Goal: Task Accomplishment & Management: Use online tool/utility

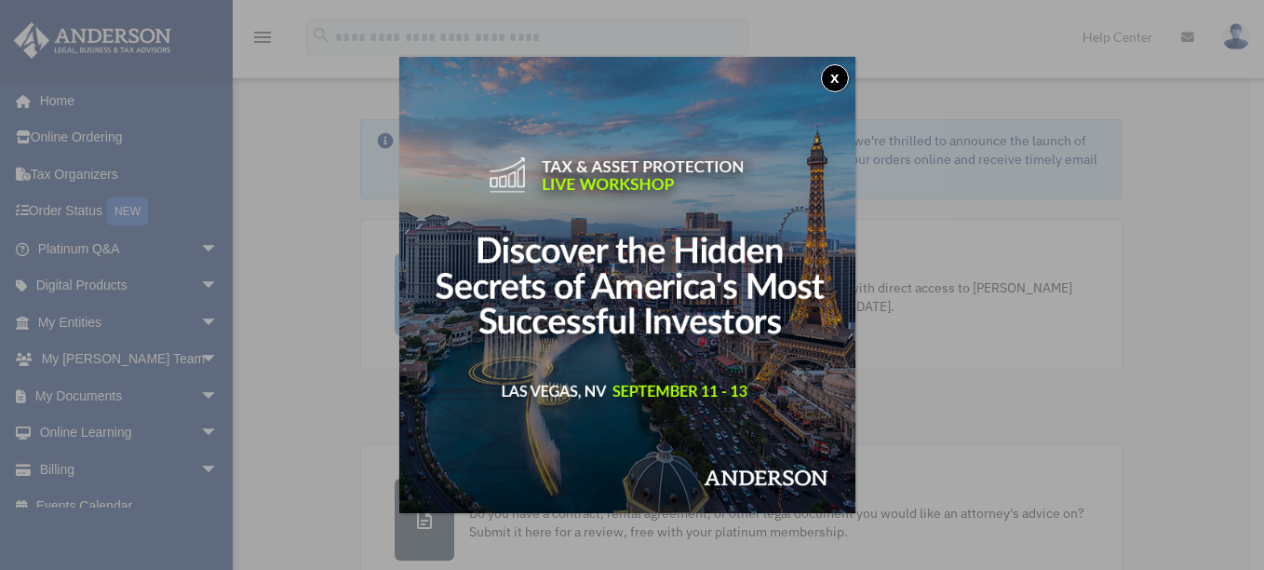
click at [836, 71] on button "x" at bounding box center [835, 78] width 28 height 28
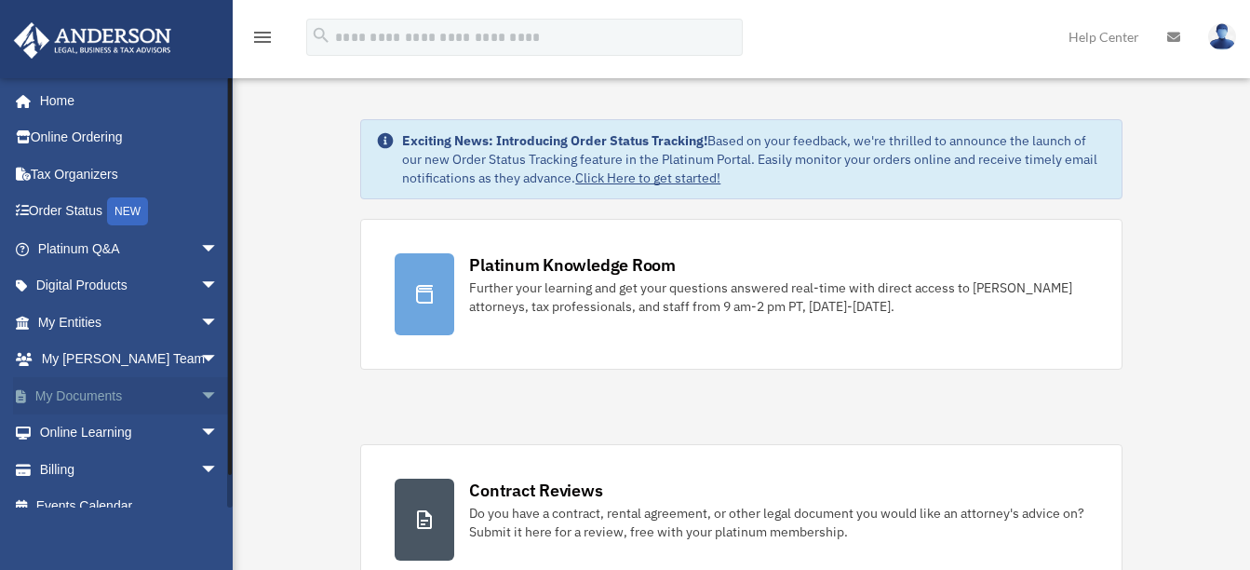
click at [96, 398] on link "My Documents arrow_drop_down" at bounding box center [130, 395] width 234 height 37
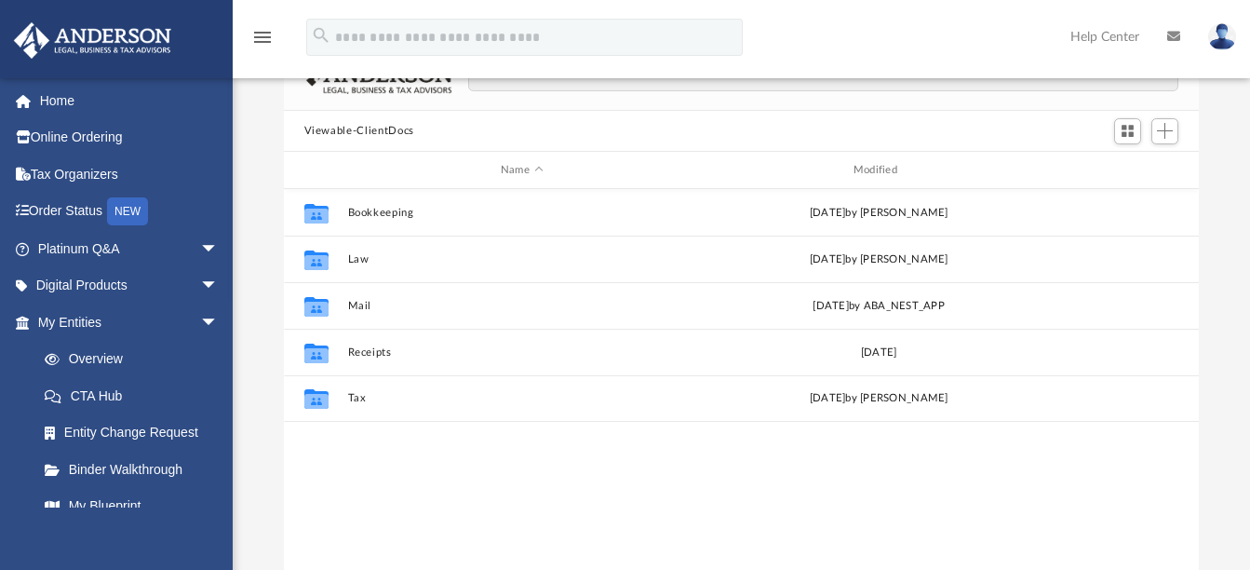
scroll to position [141, 0]
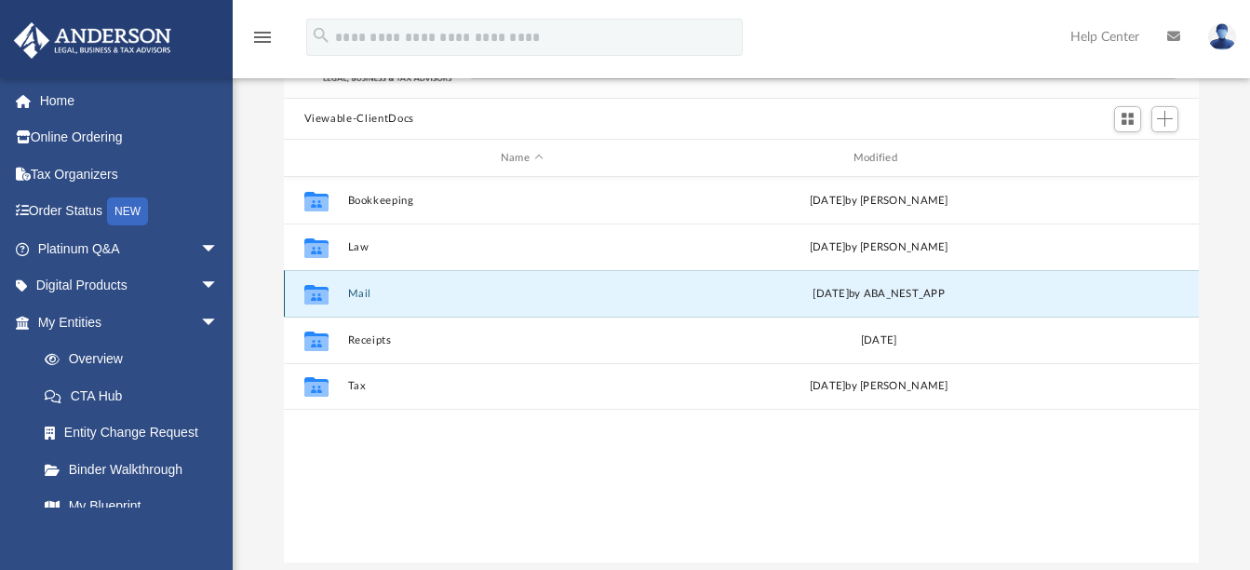
click at [359, 293] on button "Mail" at bounding box center [521, 294] width 349 height 12
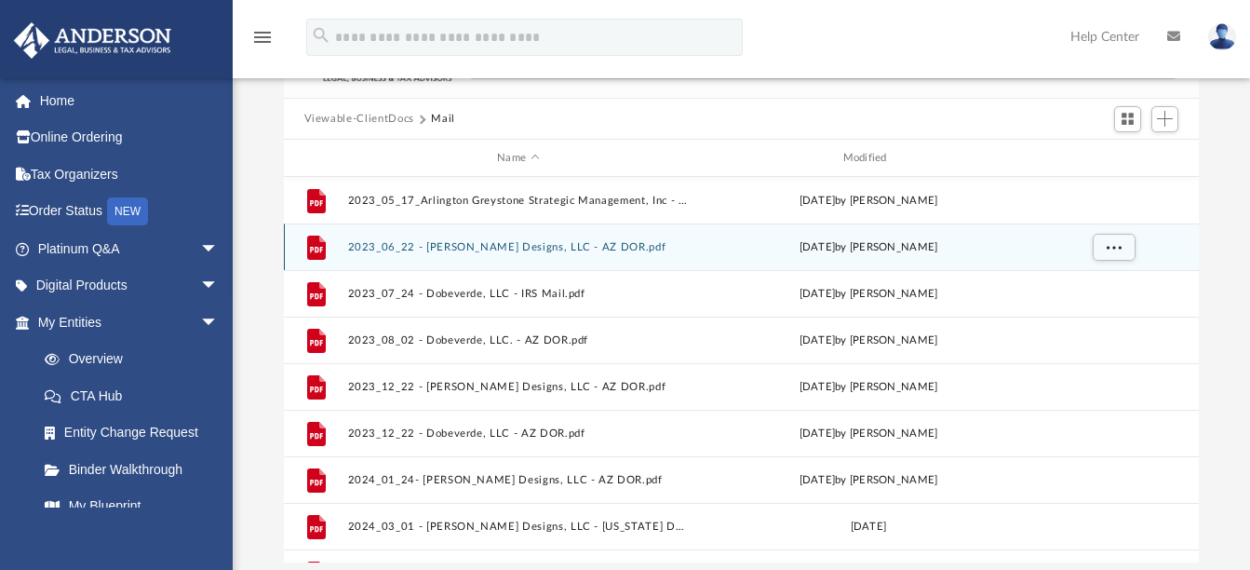
click at [519, 249] on button "2023_06_22 - [PERSON_NAME] Designs, LLC - AZ DOR.pdf" at bounding box center [518, 247] width 342 height 12
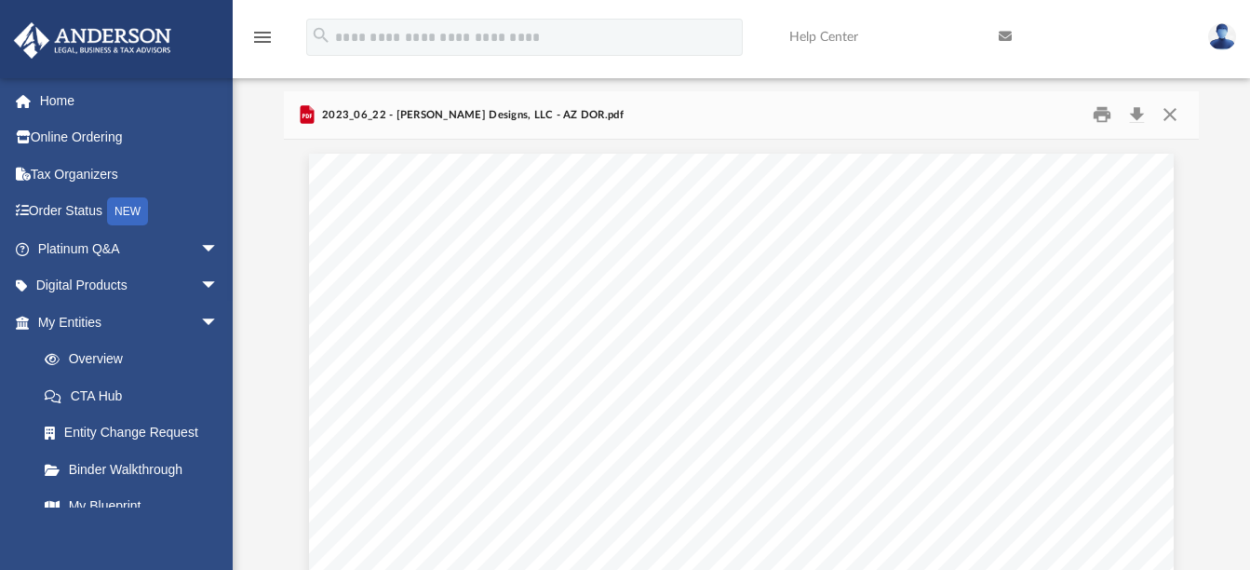
scroll to position [74, 0]
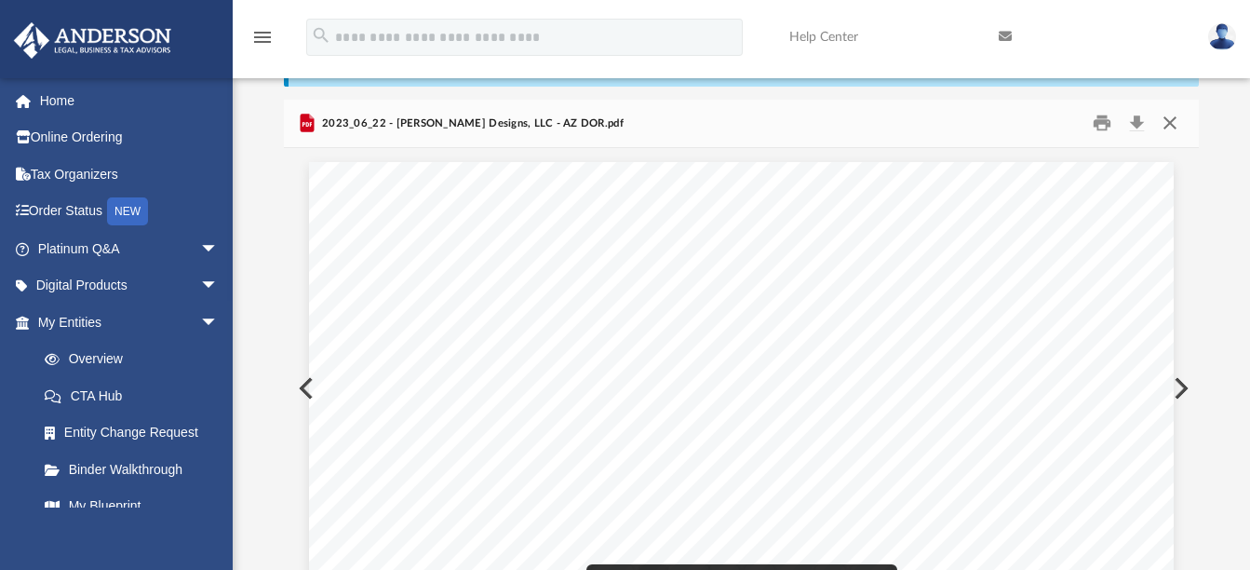
click at [1169, 124] on button "Close" at bounding box center [1170, 123] width 34 height 29
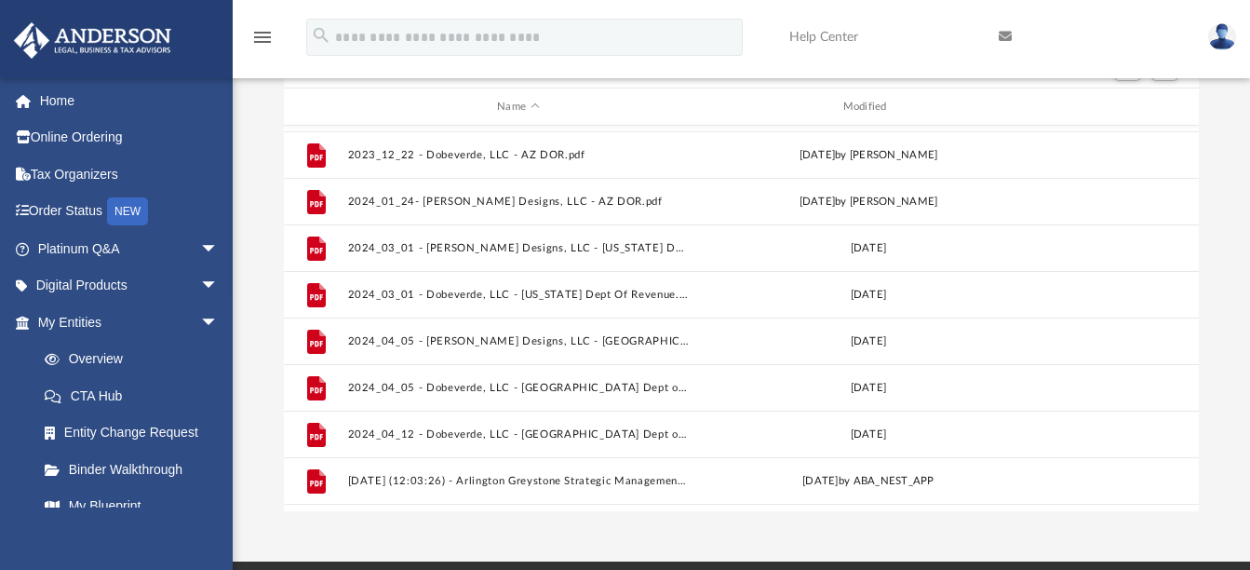
scroll to position [266, 0]
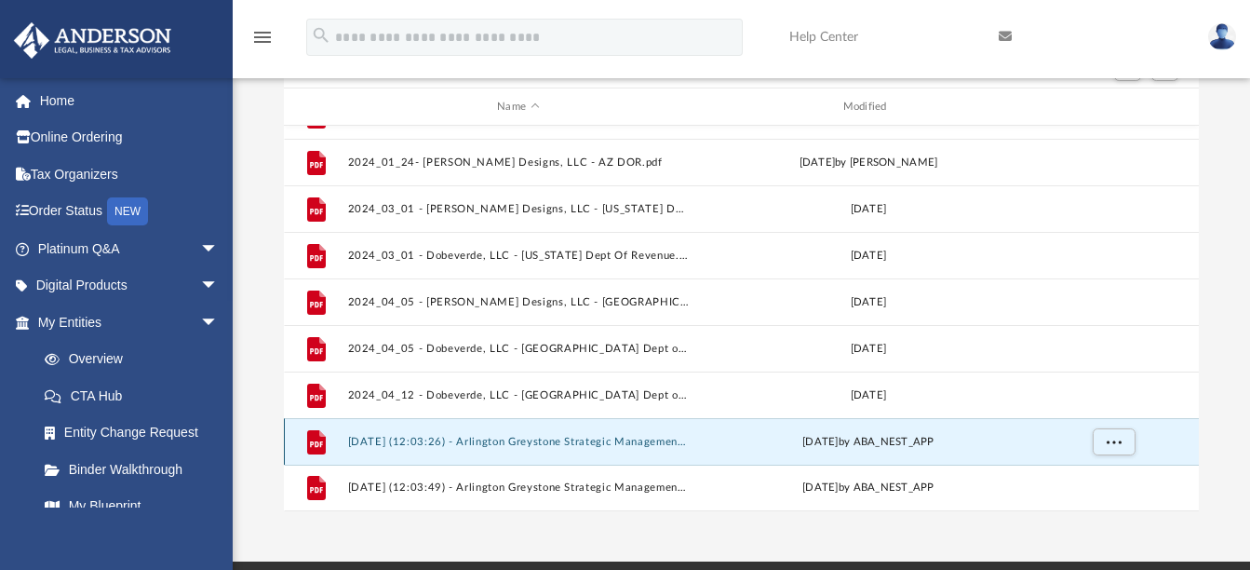
click at [574, 444] on button "2025.07.09 (12:03:26) - Arlington Greystone Strategic Management, Inc. - Mail f…" at bounding box center [518, 442] width 342 height 12
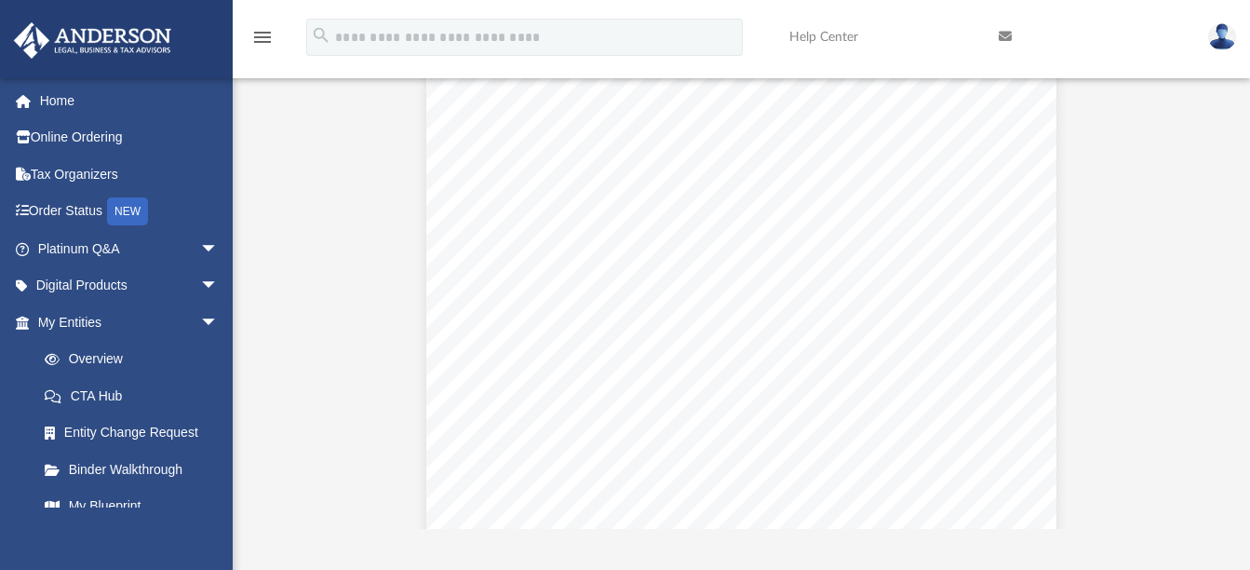
scroll to position [0, 0]
click at [1095, 58] on link at bounding box center [1089, 37] width 209 height 74
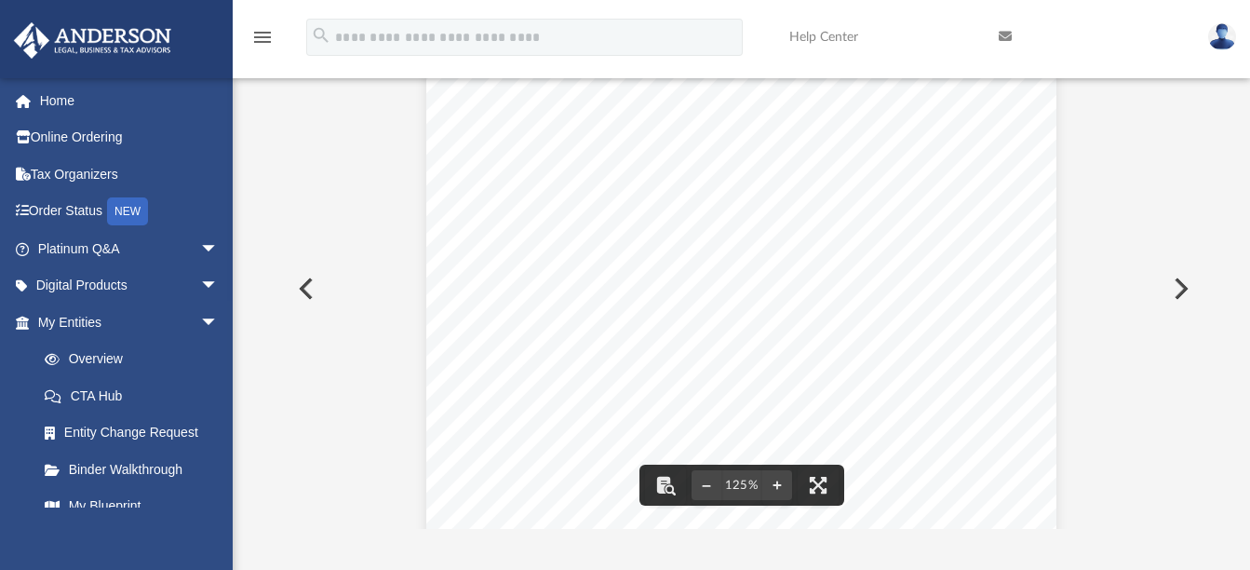
click at [1179, 283] on button "Preview" at bounding box center [1179, 289] width 41 height 52
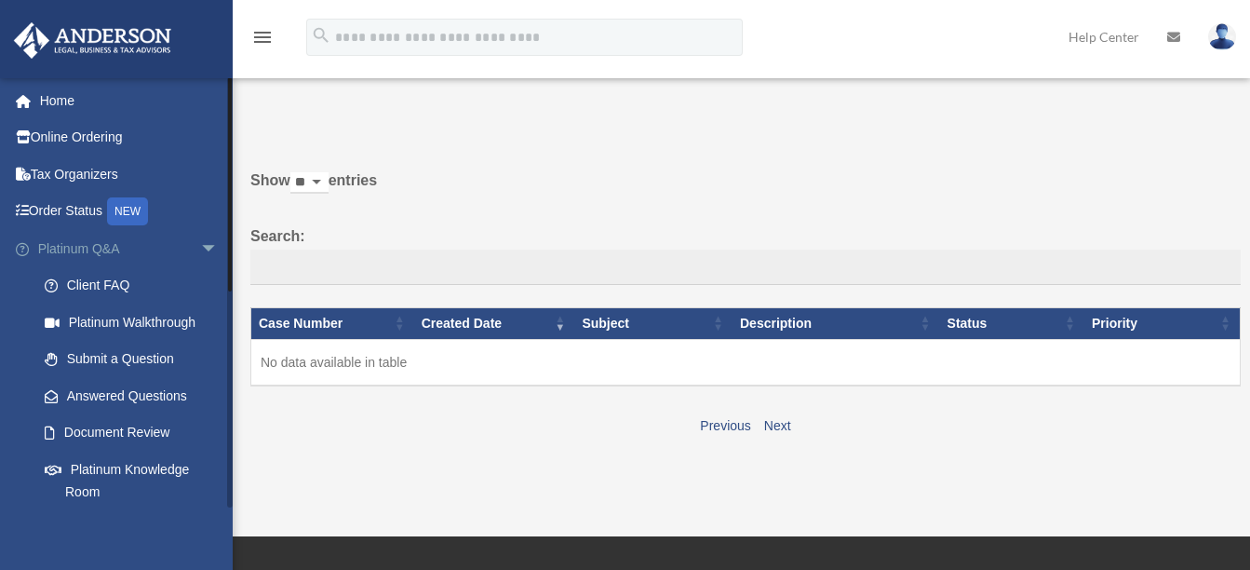
click at [200, 235] on span "arrow_drop_down" at bounding box center [218, 249] width 37 height 38
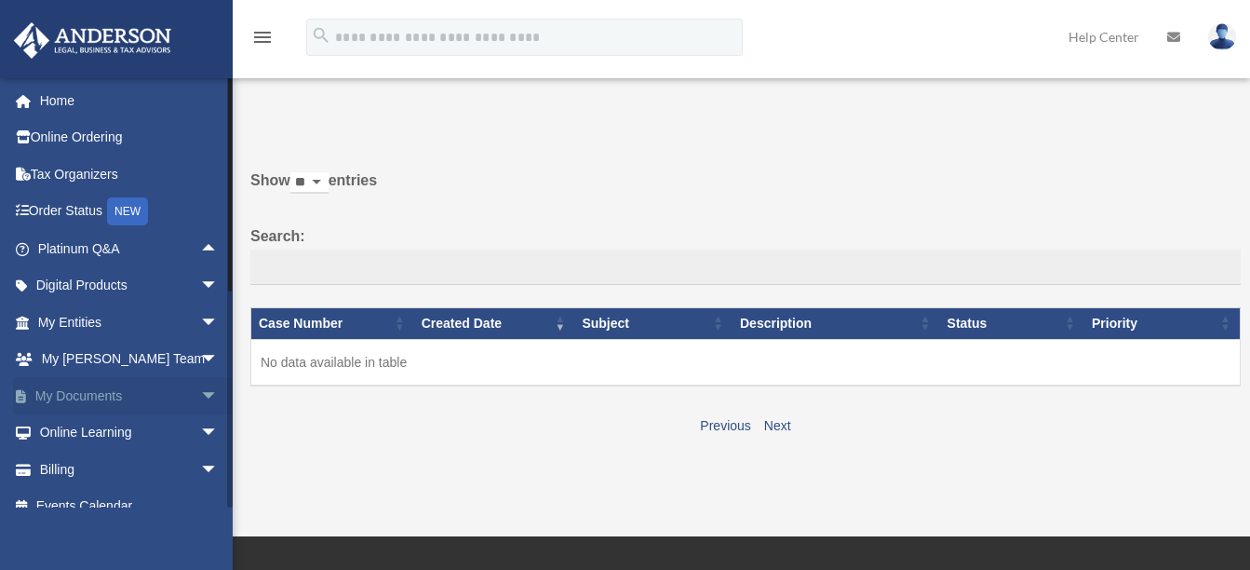
click at [81, 394] on link "My Documents arrow_drop_down" at bounding box center [130, 395] width 234 height 37
click at [200, 396] on span "arrow_drop_down" at bounding box center [218, 396] width 37 height 38
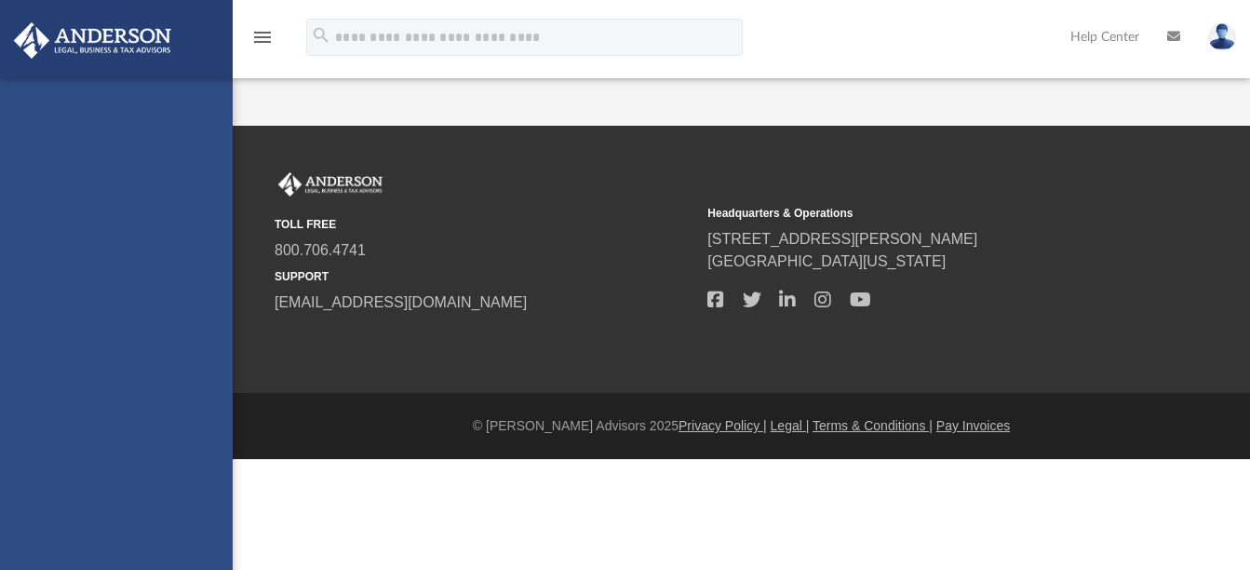
click at [79, 432] on div "[EMAIL_ADDRESS][DOMAIN_NAME] Sign Out [EMAIL_ADDRESS][DOMAIN_NAME] Home Online …" at bounding box center [116, 363] width 233 height 570
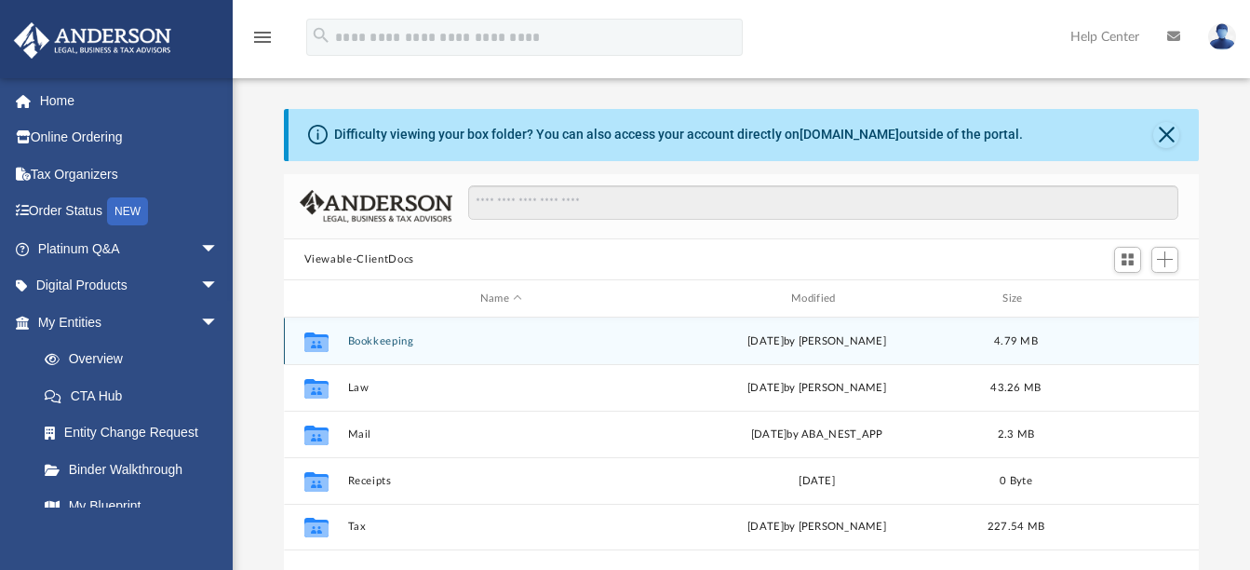
scroll to position [410, 901]
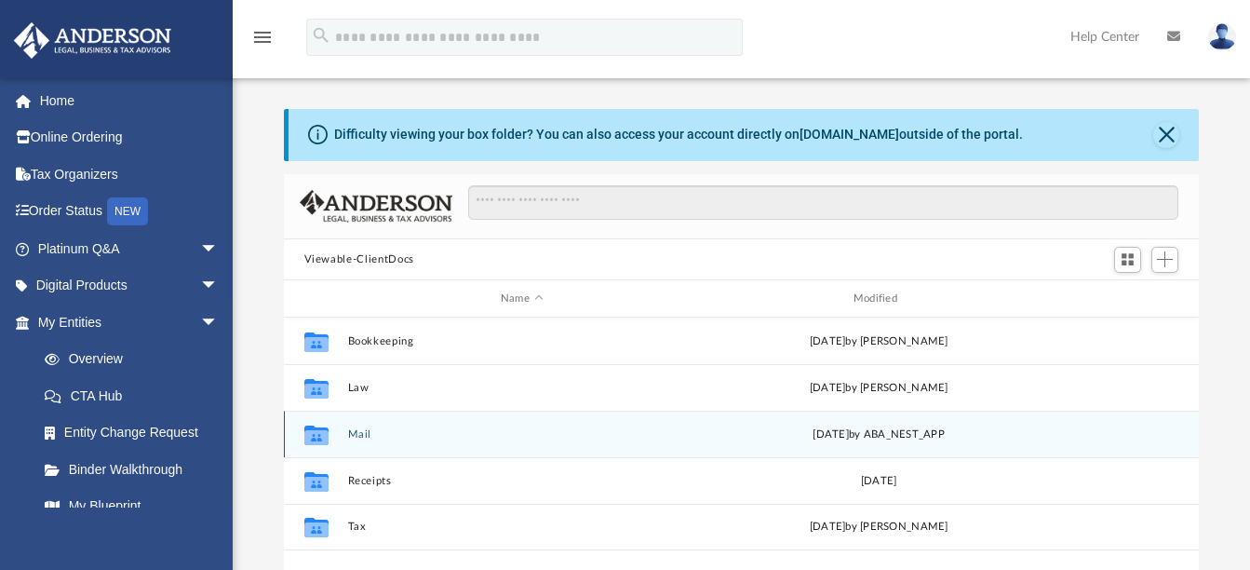
click at [364, 435] on button "Mail" at bounding box center [521, 434] width 349 height 12
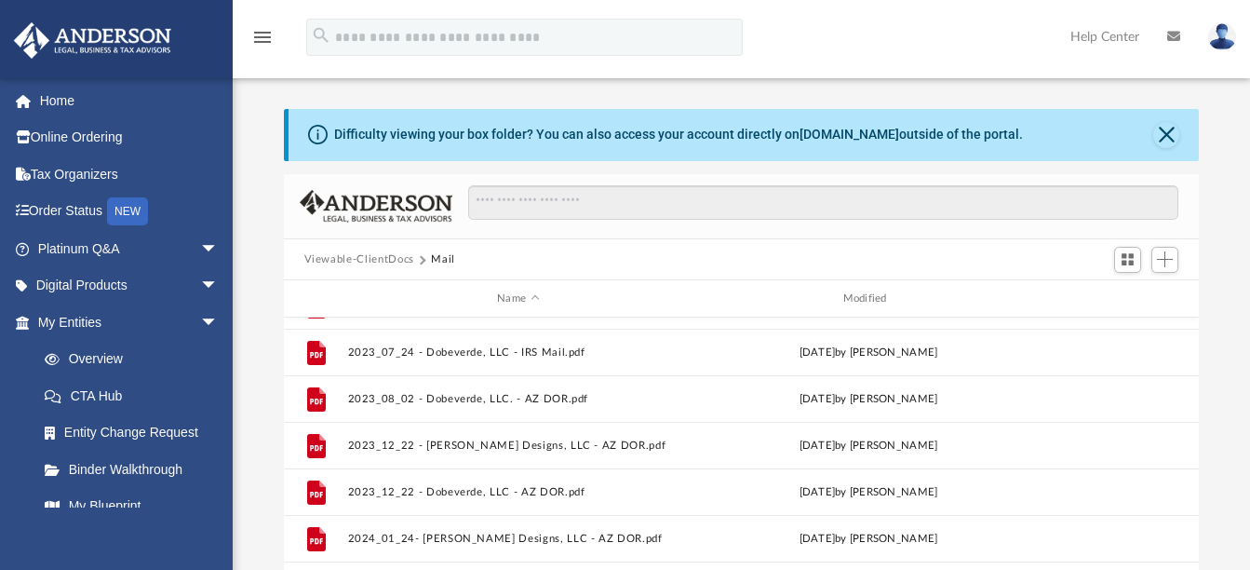
scroll to position [266, 0]
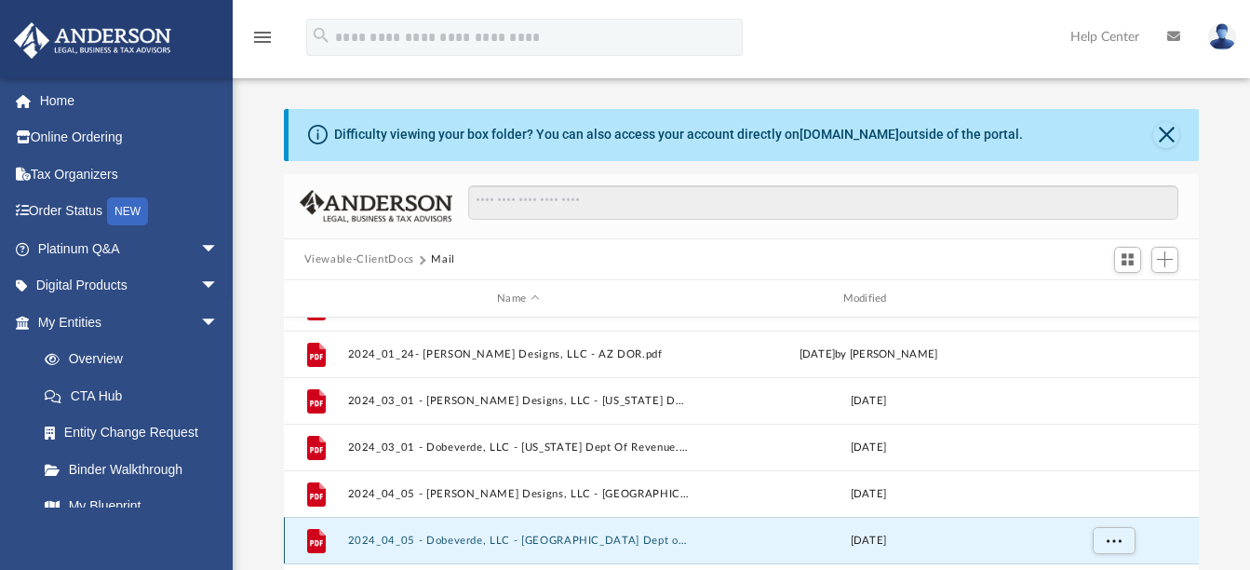
click at [634, 538] on button "2024_04_05 - Dobeverde, LLC - [GEOGRAPHIC_DATA] Dept of Revenue.pdf" at bounding box center [518, 540] width 342 height 12
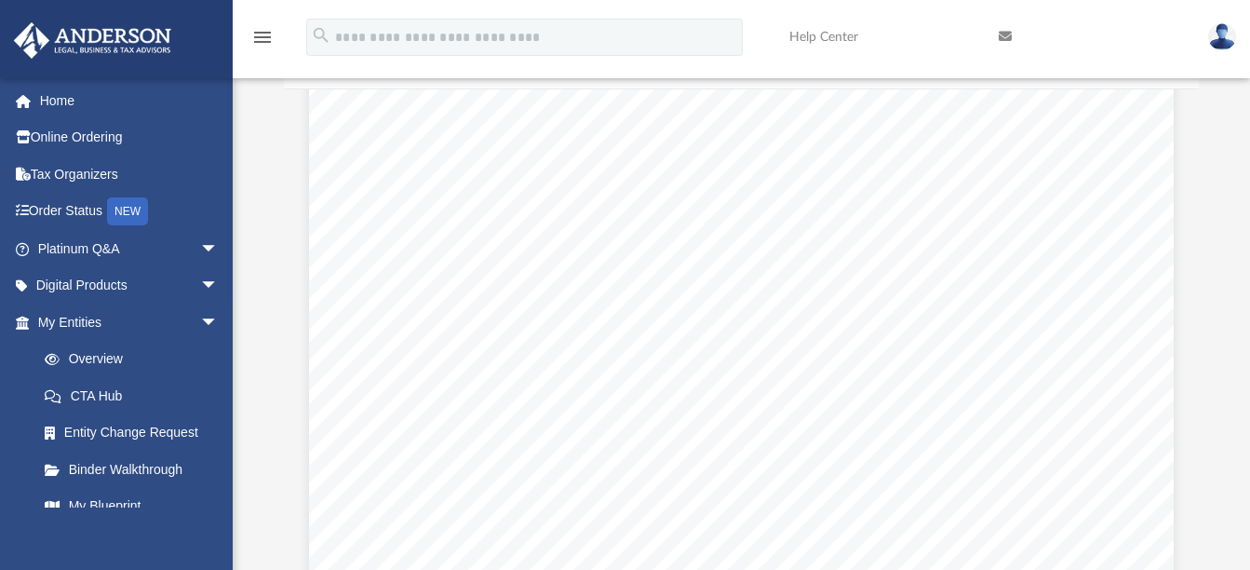
scroll to position [335, 0]
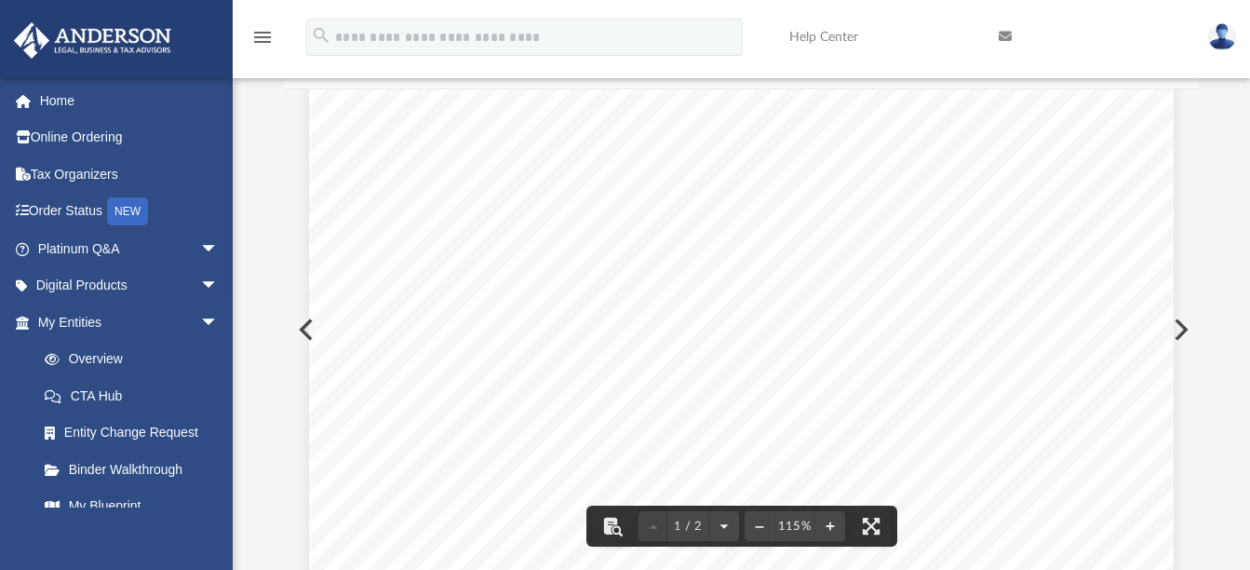
drag, startPoint x: 540, startPoint y: 378, endPoint x: 553, endPoint y: 378, distance: 13.0
click at [552, 378] on div "Page 1" at bounding box center [741, 334] width 865 height 1133
click at [563, 378] on div "Page 1" at bounding box center [741, 334] width 865 height 1133
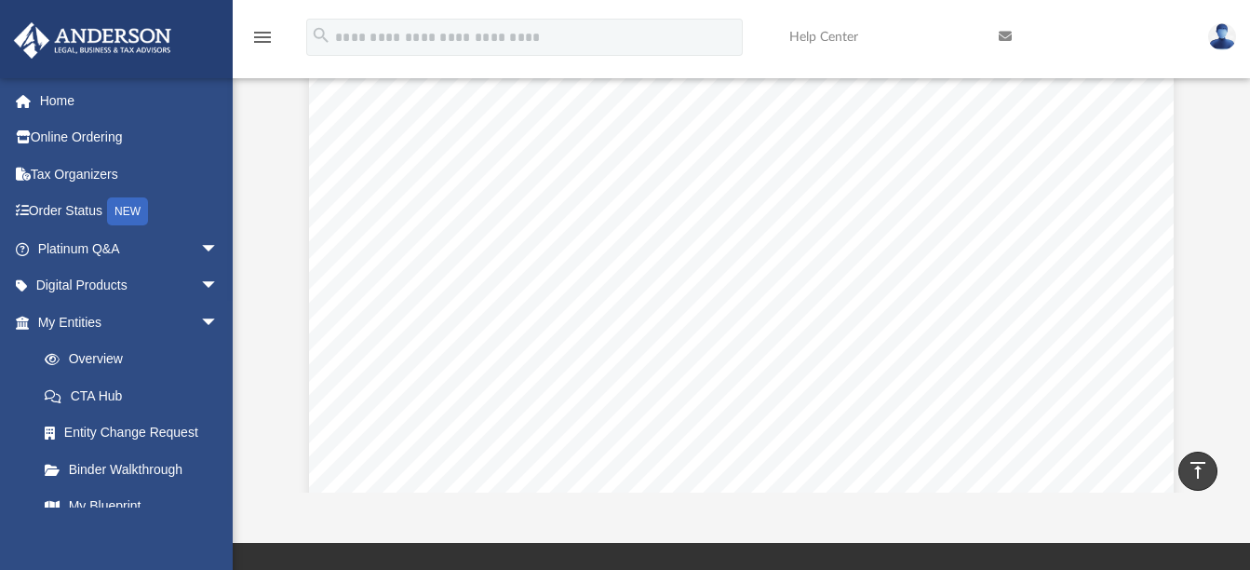
scroll to position [0, 0]
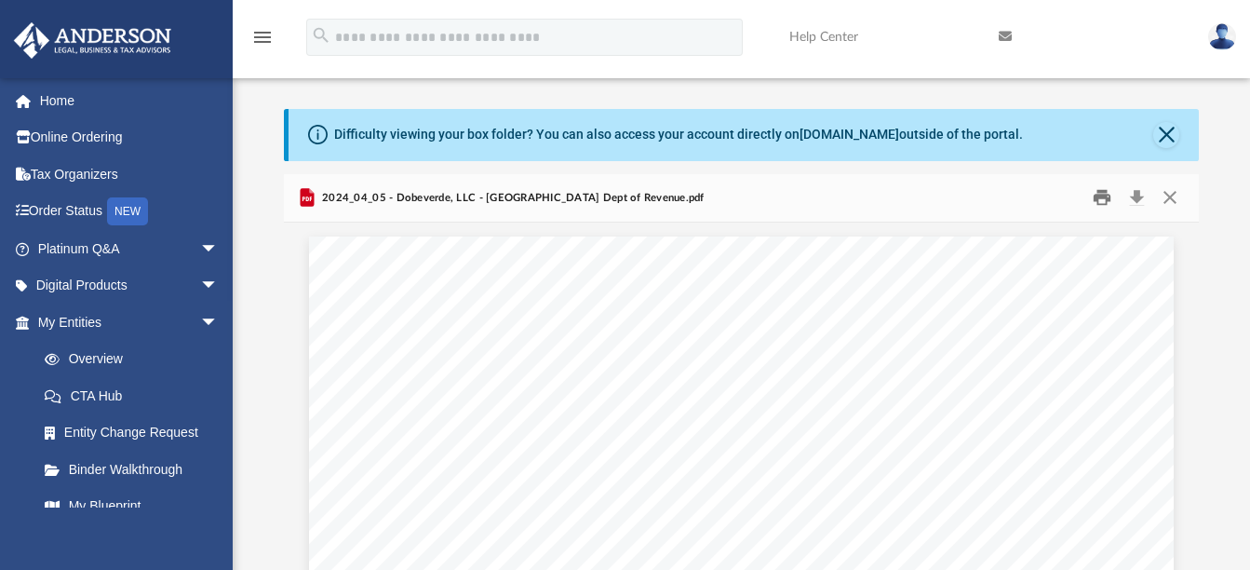
click at [1107, 200] on button "Print" at bounding box center [1102, 197] width 37 height 29
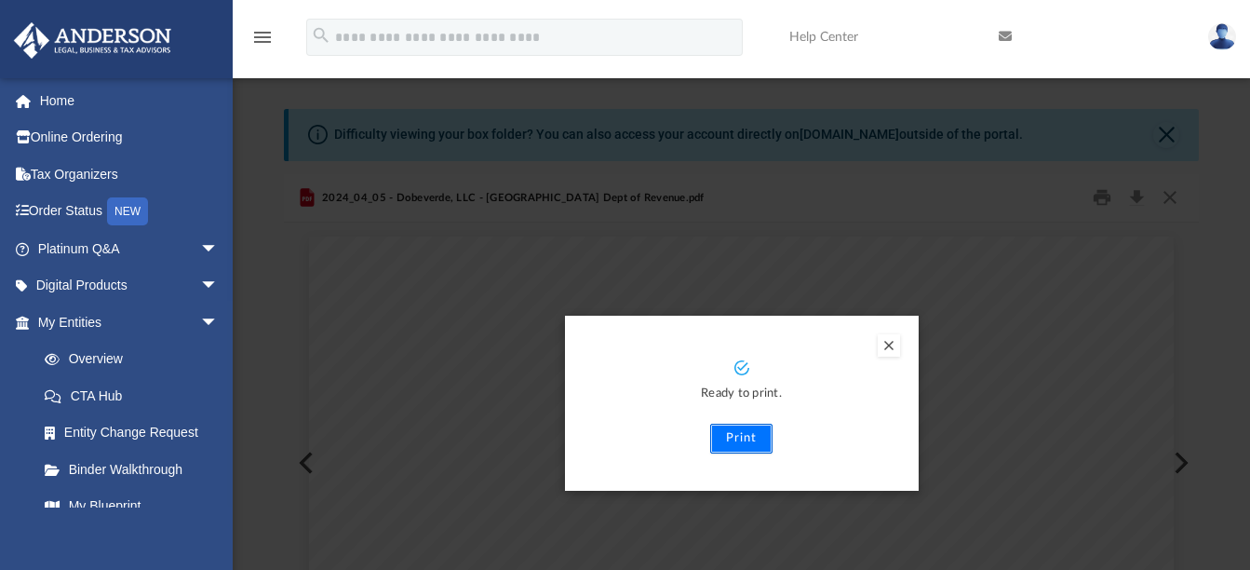
click at [748, 430] on button "Print" at bounding box center [741, 439] width 62 height 30
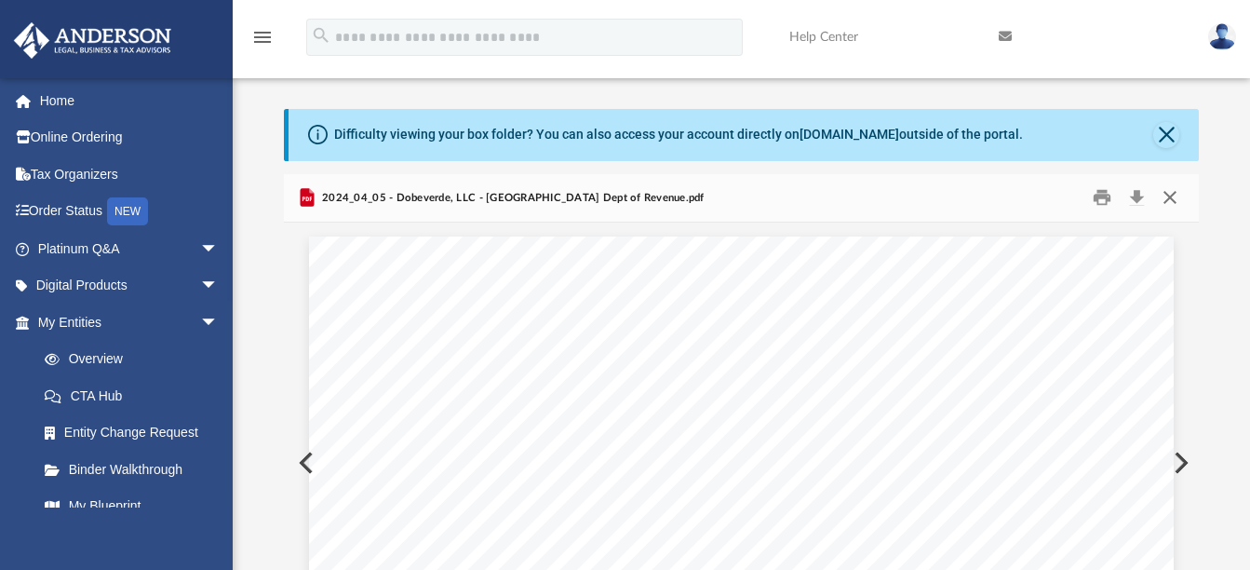
click at [1170, 195] on button "Close" at bounding box center [1170, 197] width 34 height 29
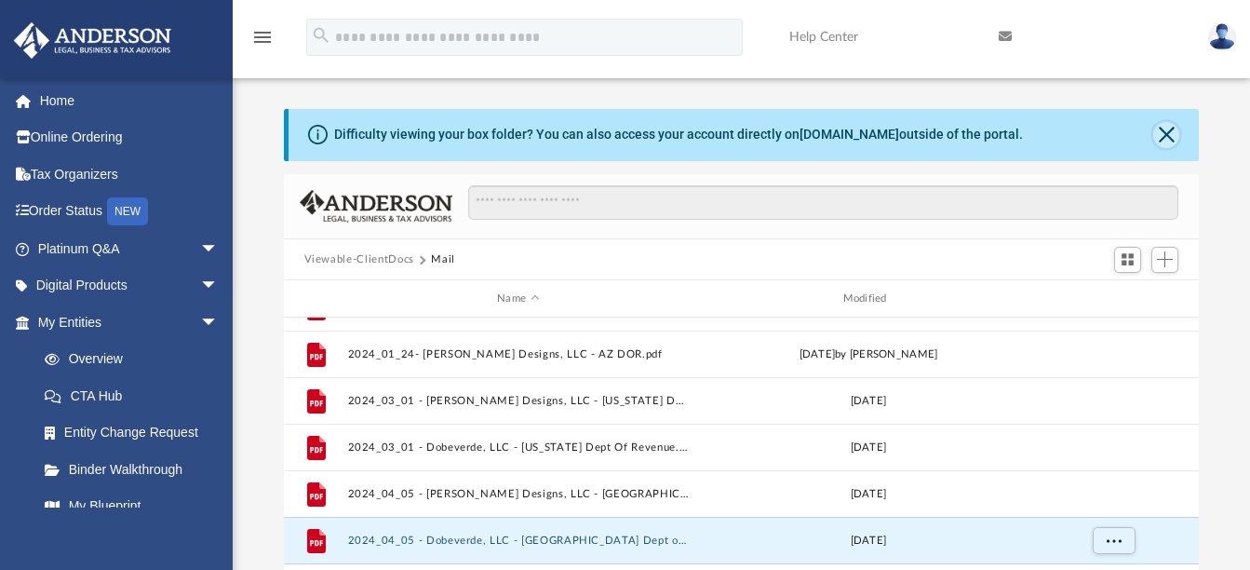
click at [1172, 133] on button "Close" at bounding box center [1166, 135] width 26 height 26
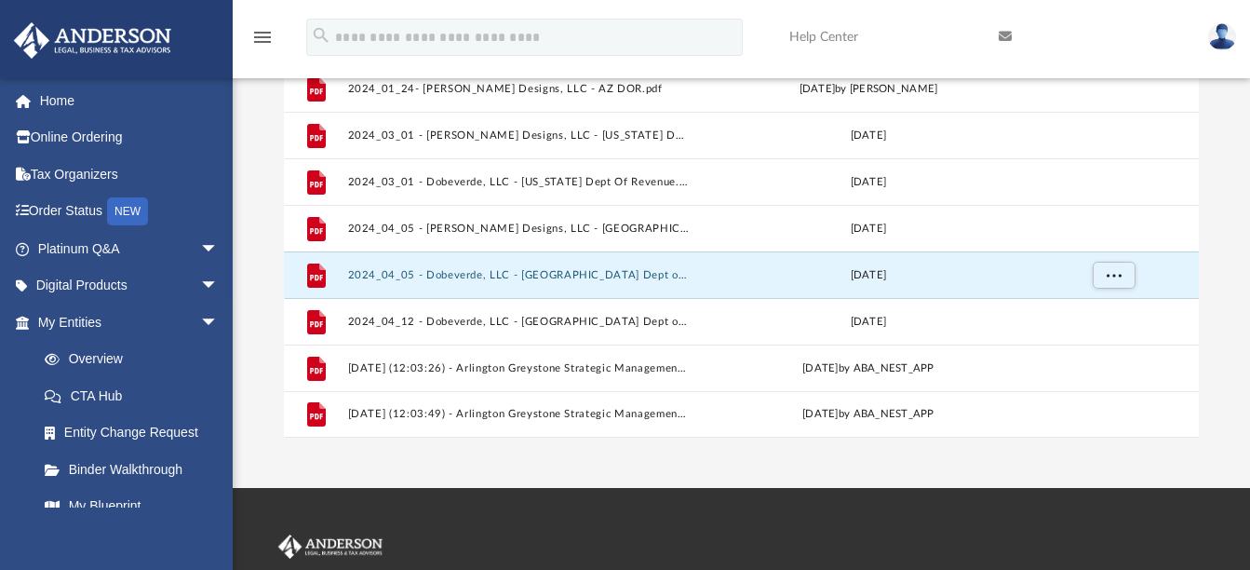
scroll to position [196, 0]
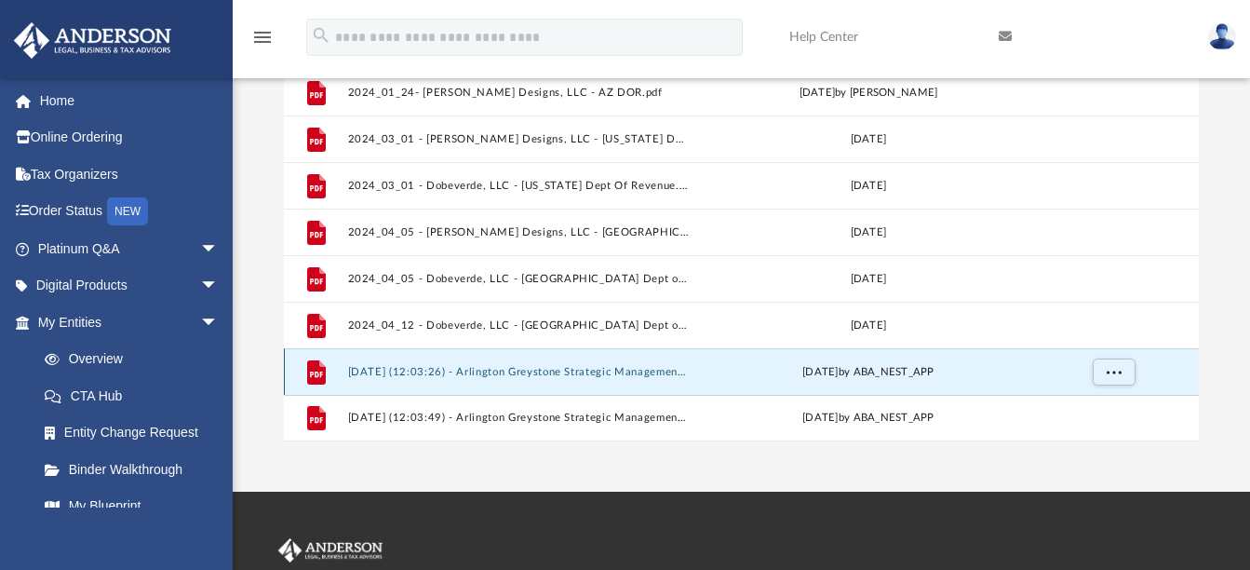
click at [626, 371] on button "2025.07.09 (12:03:26) - Arlington Greystone Strategic Management, Inc. - Mail f…" at bounding box center [518, 372] width 342 height 12
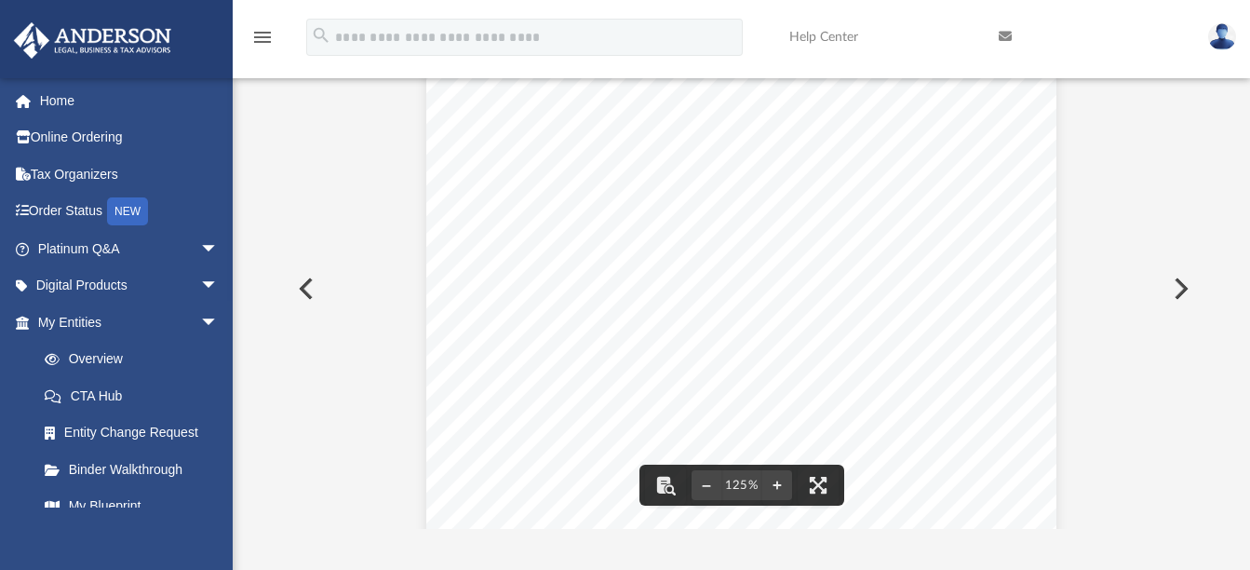
scroll to position [0, 0]
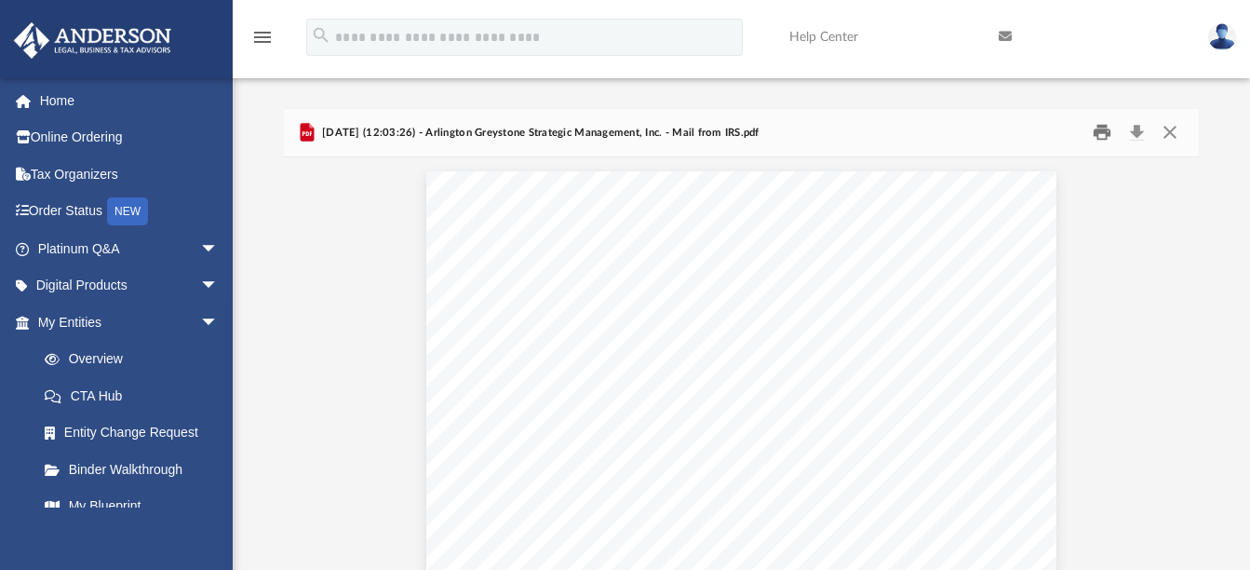
click at [1099, 130] on button "Print" at bounding box center [1102, 132] width 37 height 29
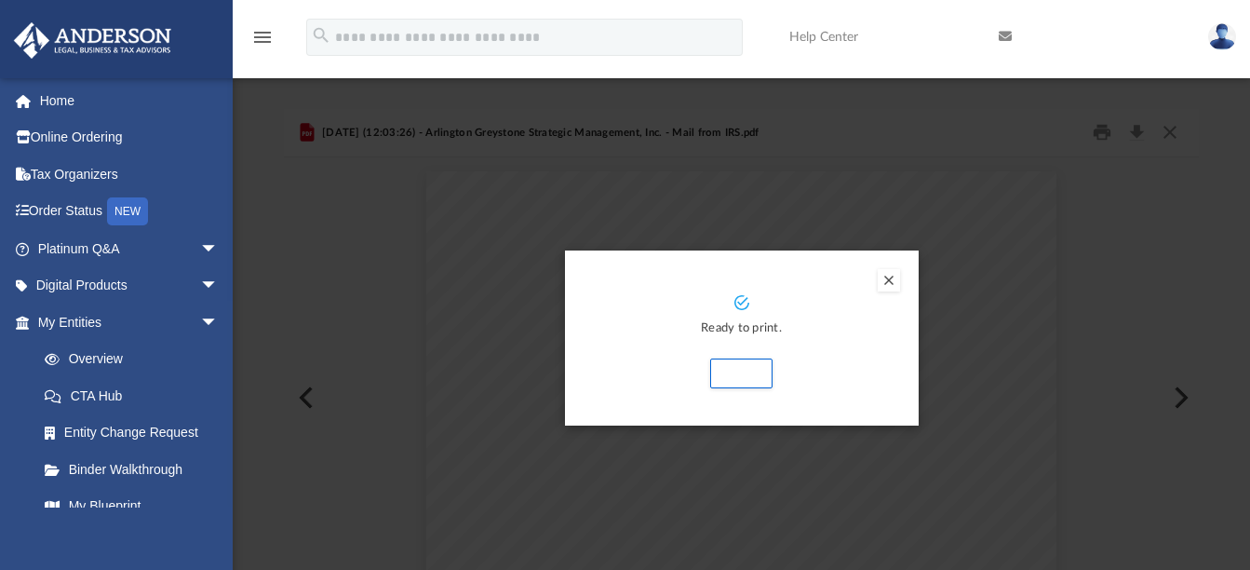
click at [890, 279] on button "Preview" at bounding box center [889, 280] width 22 height 22
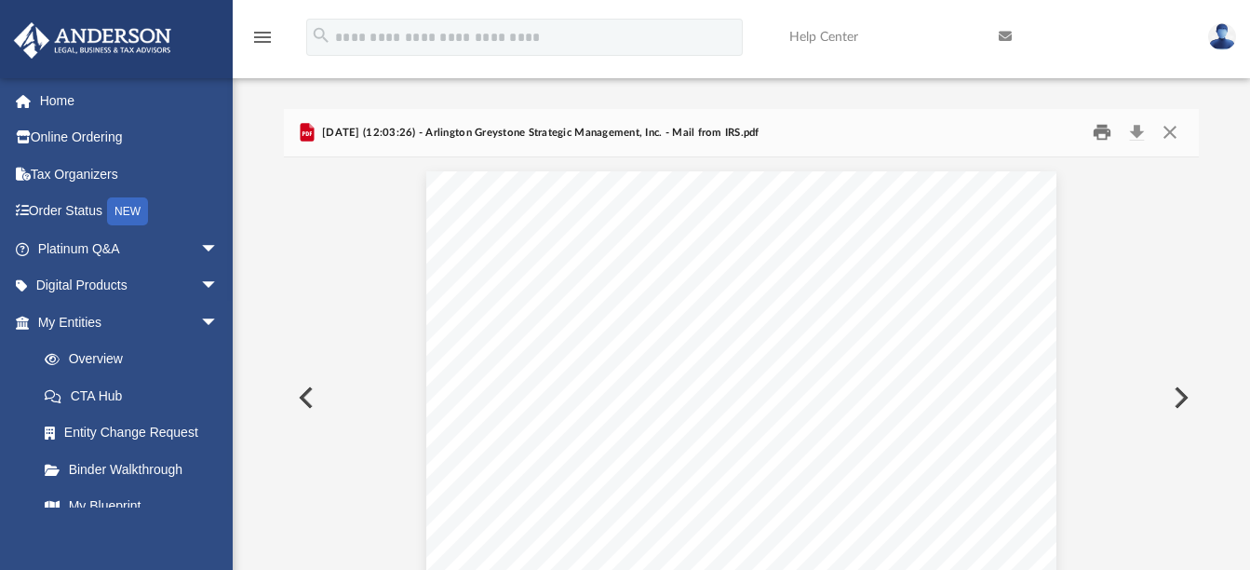
click at [1100, 136] on button "Print" at bounding box center [1102, 132] width 37 height 29
click at [1169, 133] on button "Close" at bounding box center [1170, 132] width 34 height 29
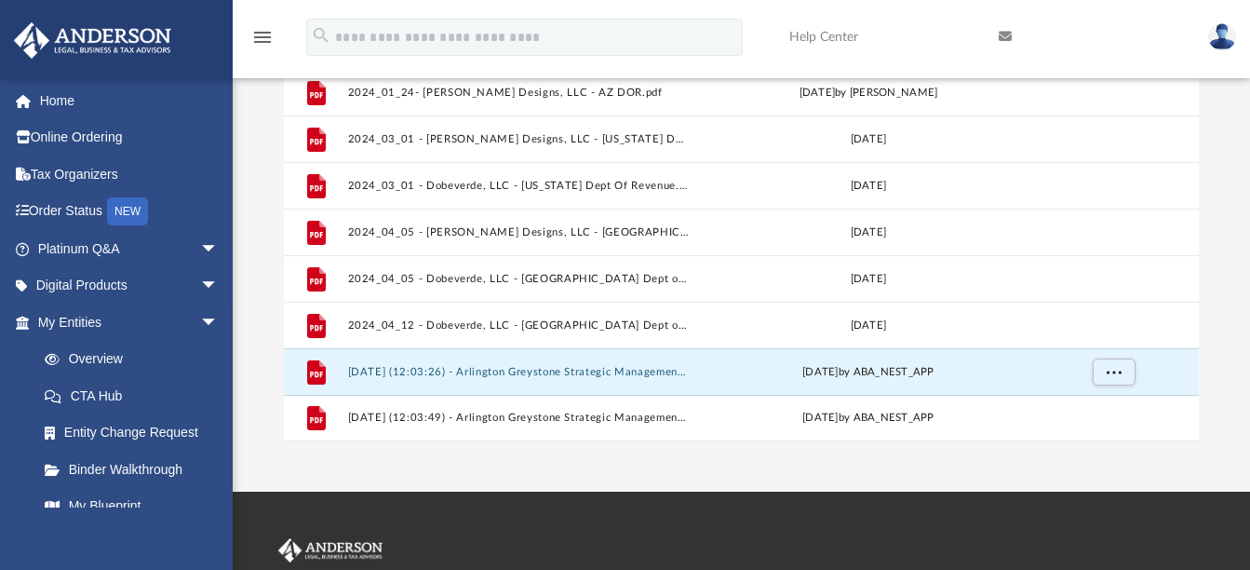
scroll to position [198, 0]
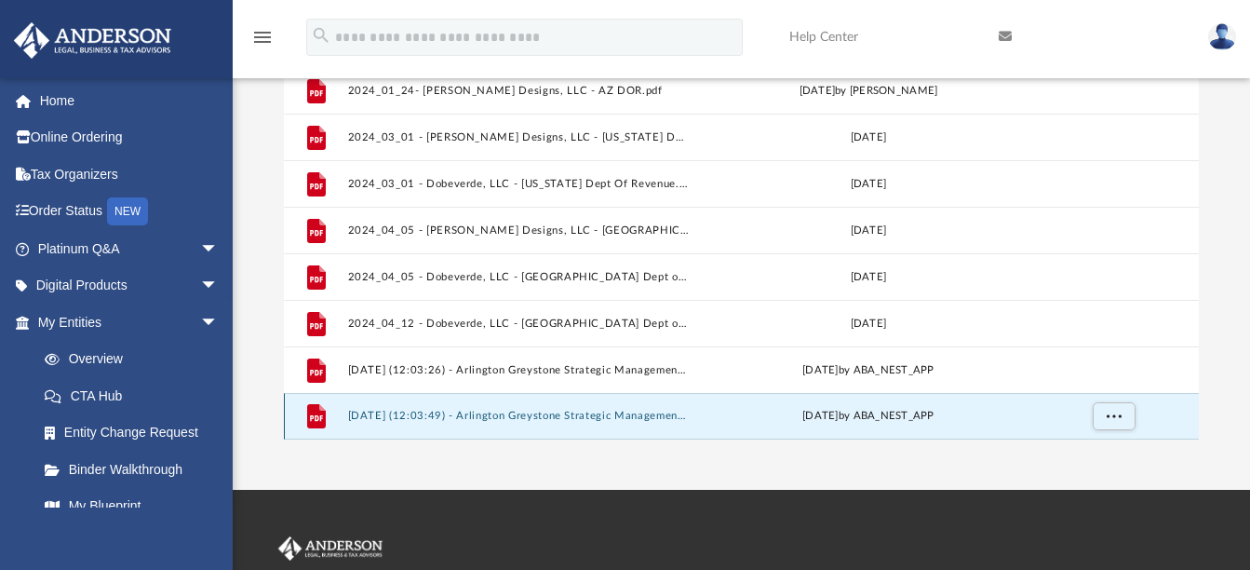
click at [484, 416] on button "2025.07.09 (12:03:49) - Arlington Greystone Strategic Management, Inc. - Mail f…" at bounding box center [518, 417] width 342 height 12
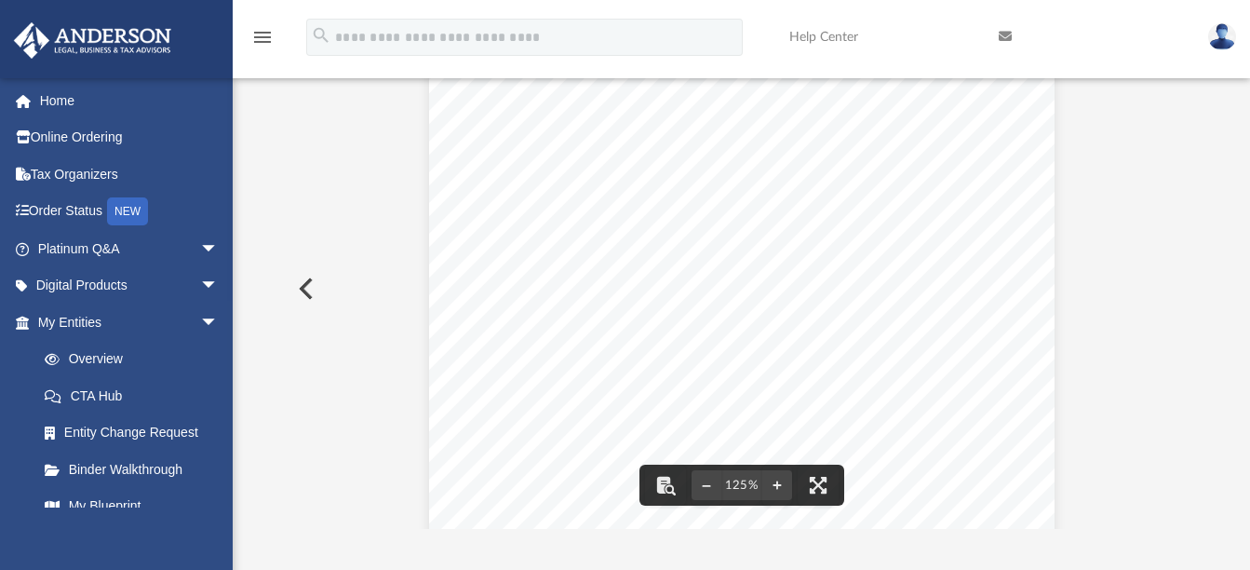
scroll to position [0, 0]
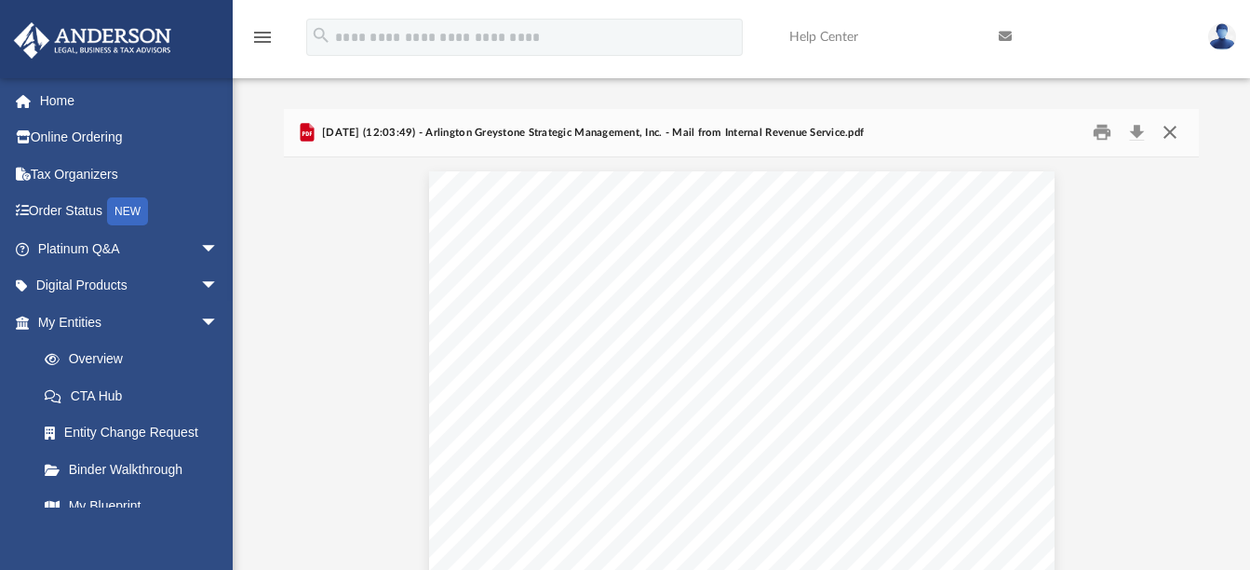
click at [1170, 128] on button "Close" at bounding box center [1170, 132] width 34 height 29
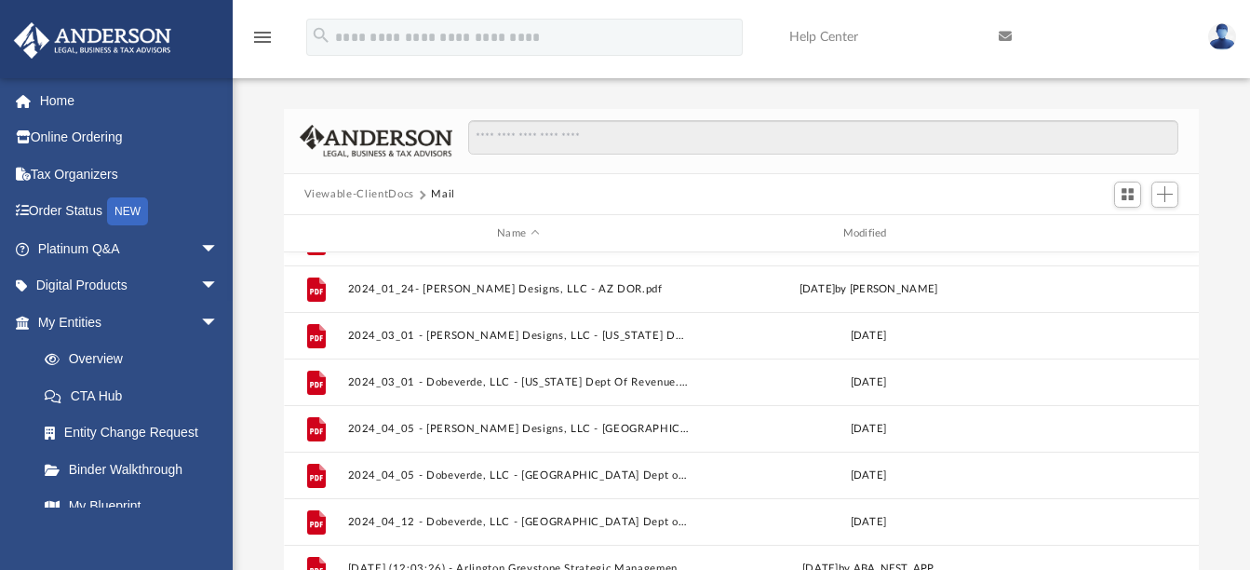
click at [343, 192] on button "Viewable-ClientDocs" at bounding box center [359, 194] width 110 height 17
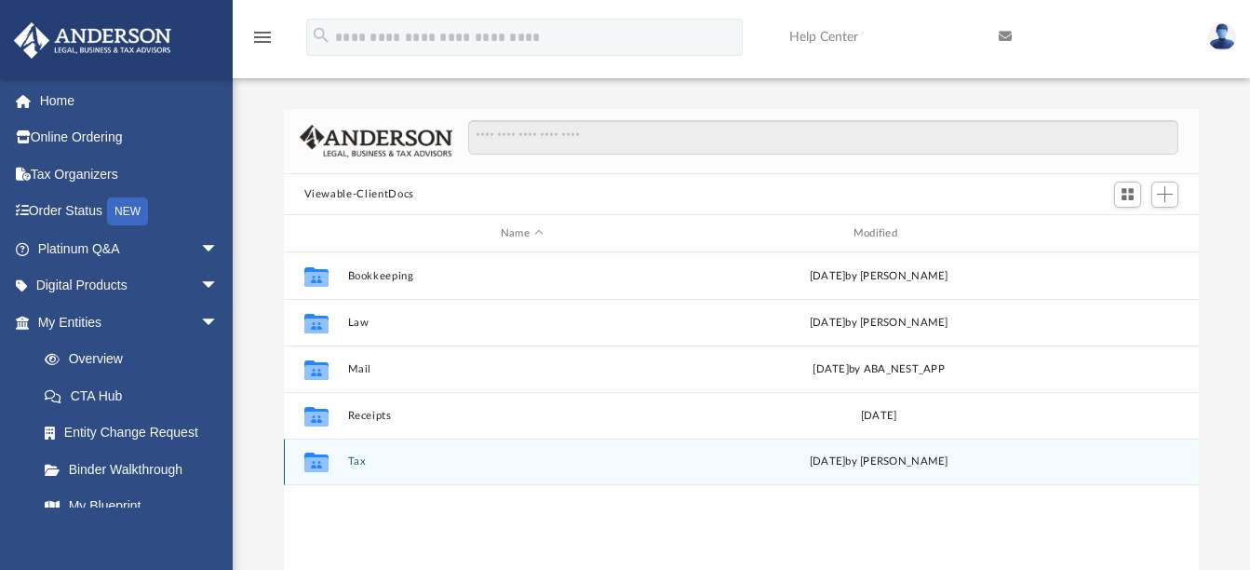
click at [357, 460] on button "Tax" at bounding box center [521, 462] width 349 height 12
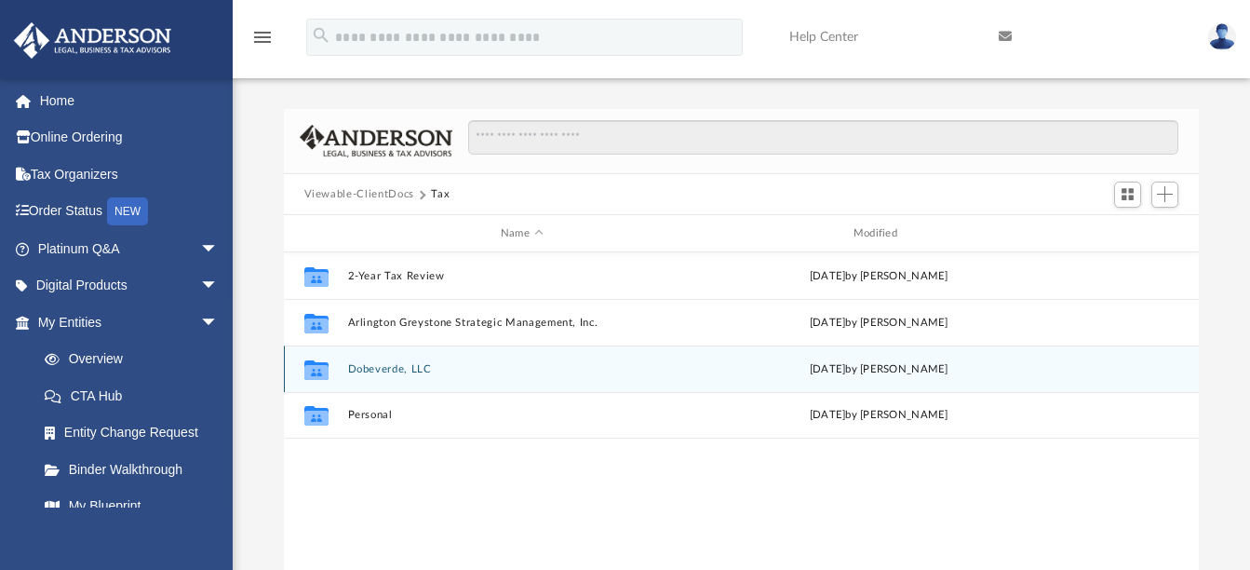
click at [375, 370] on button "Dobeverde, LLC" at bounding box center [521, 369] width 349 height 12
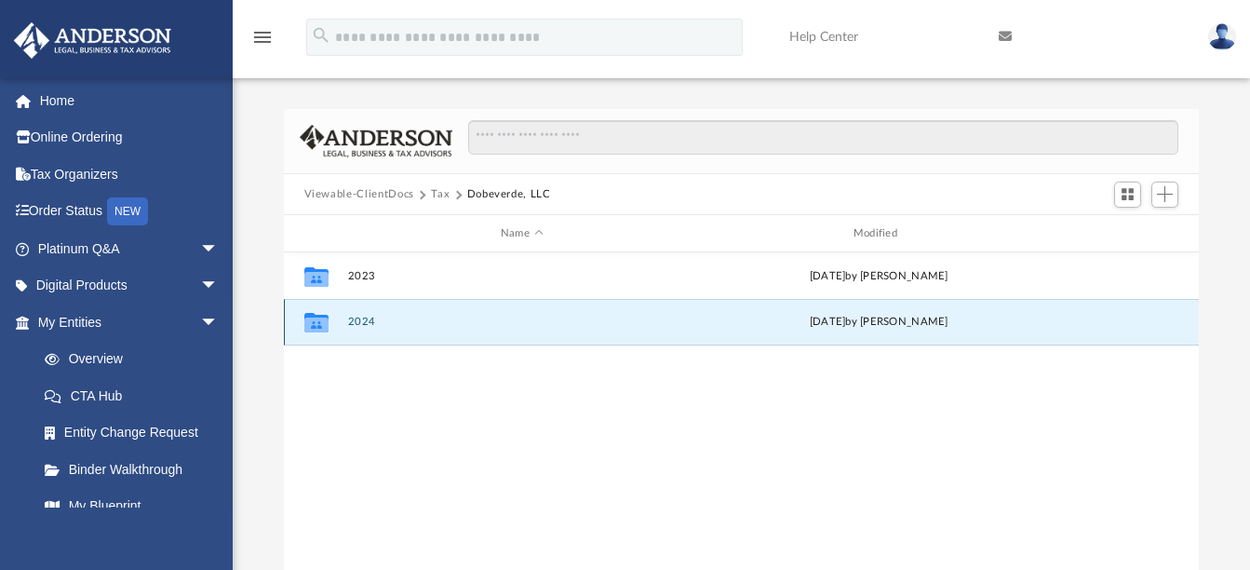
click at [364, 324] on button "2024" at bounding box center [521, 323] width 349 height 12
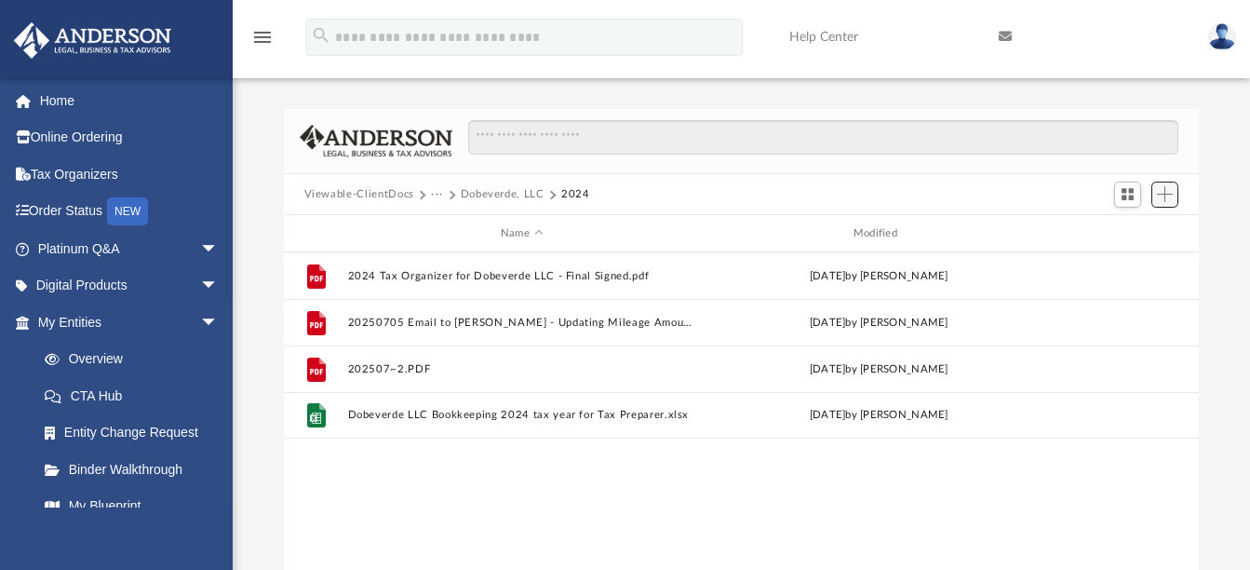
click at [1167, 195] on span "Add" at bounding box center [1165, 194] width 16 height 16
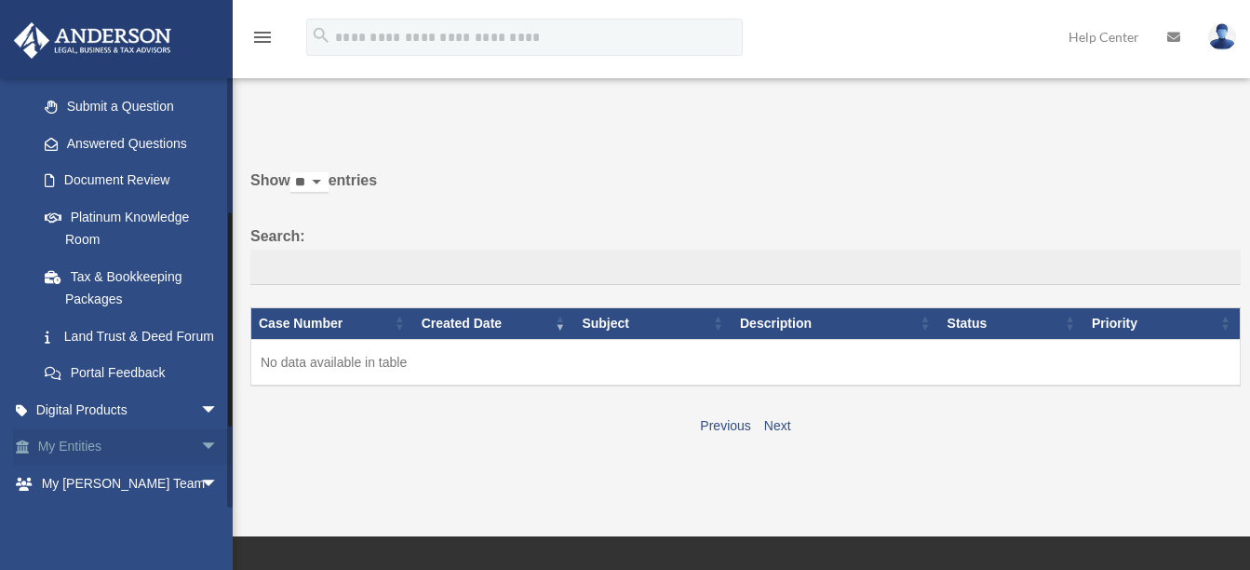
scroll to position [289, 0]
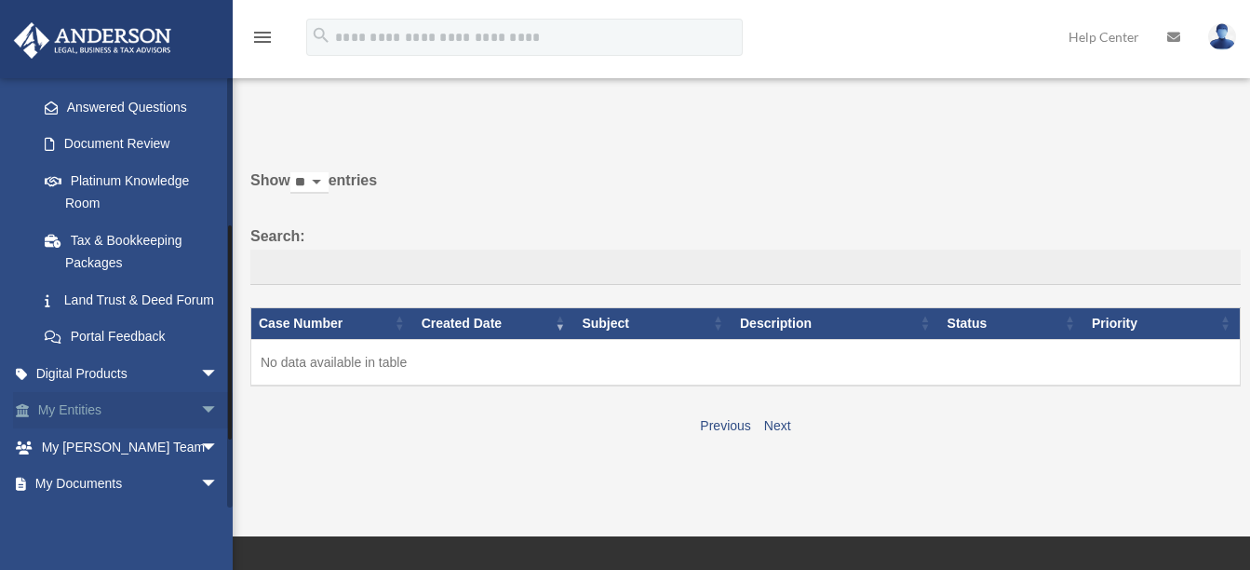
drag, startPoint x: 228, startPoint y: 270, endPoint x: 222, endPoint y: 418, distance: 148.1
click at [222, 418] on div "[EMAIL_ADDRESS][DOMAIN_NAME] Sign Out [EMAIL_ADDRESS][DOMAIN_NAME] Home Online …" at bounding box center [116, 292] width 233 height 430
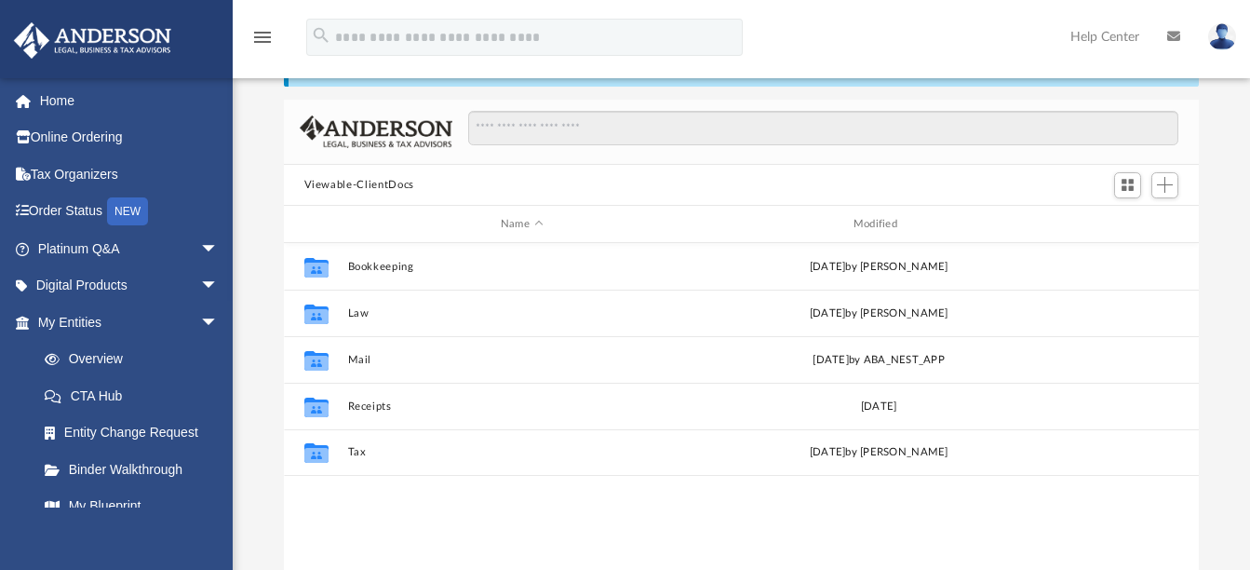
scroll to position [410, 901]
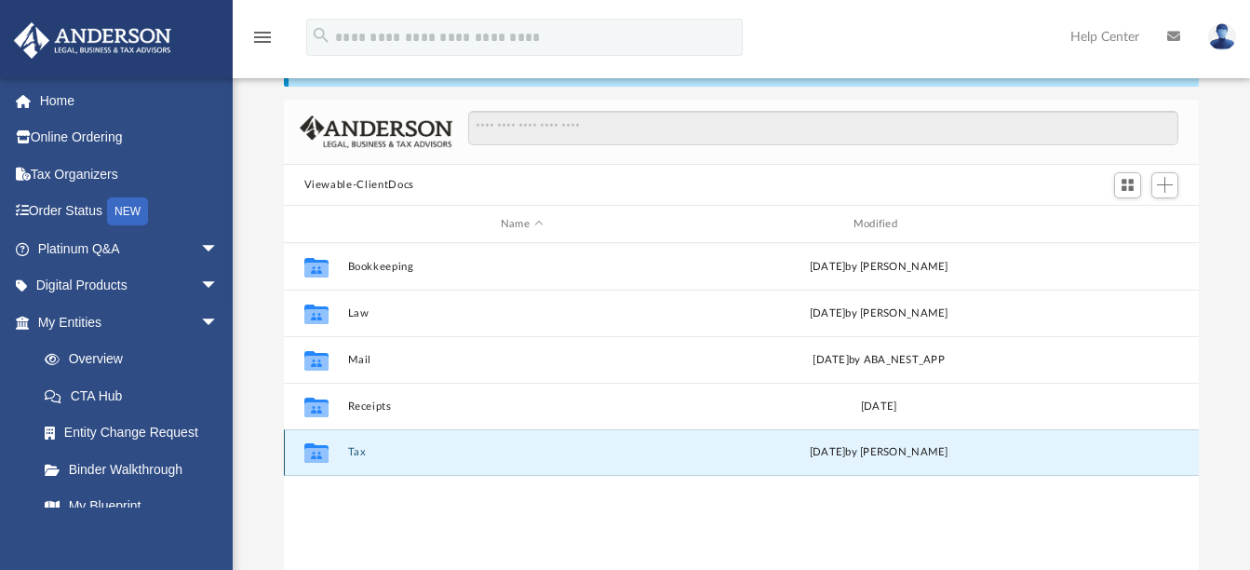
click at [357, 451] on button "Tax" at bounding box center [521, 453] width 349 height 12
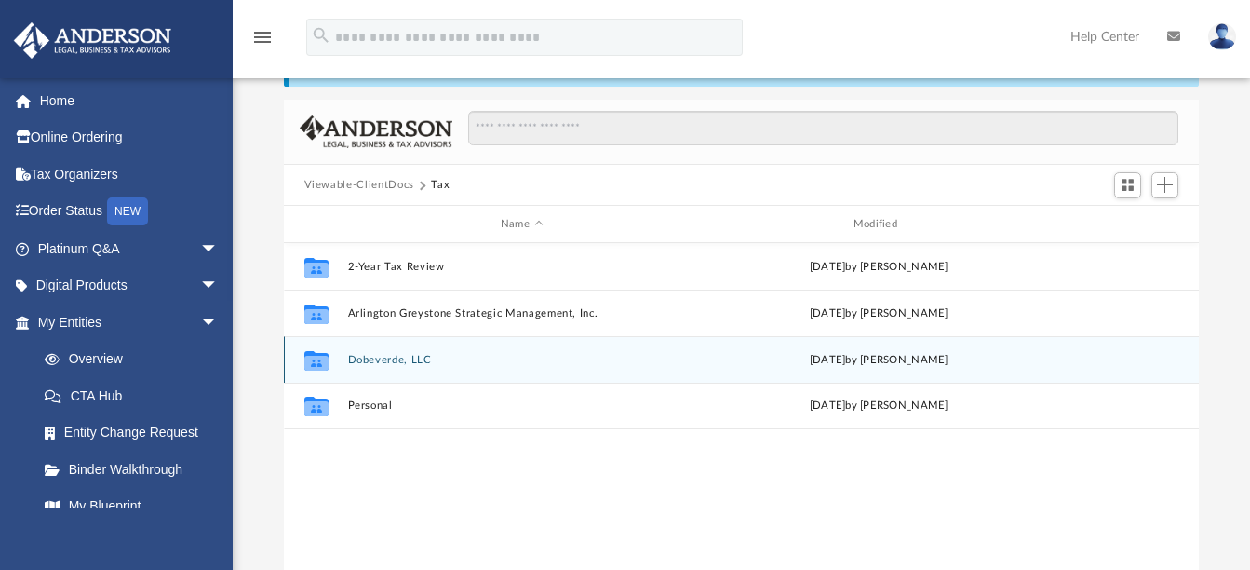
click at [395, 357] on button "Dobeverde, LLC" at bounding box center [521, 360] width 349 height 12
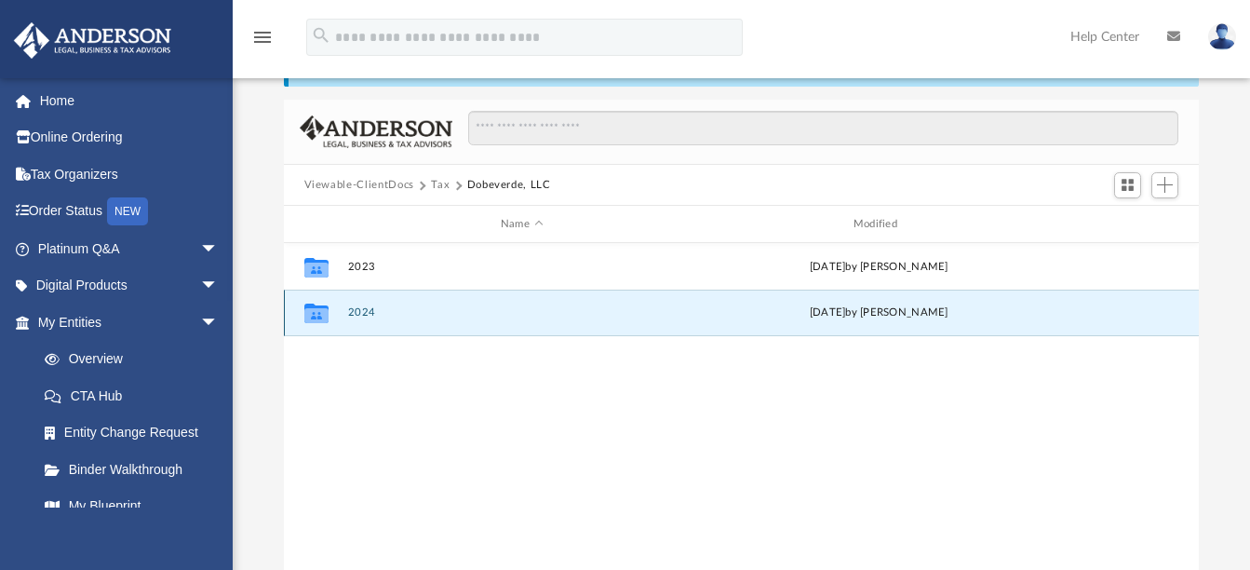
click at [372, 309] on button "2024" at bounding box center [521, 313] width 349 height 12
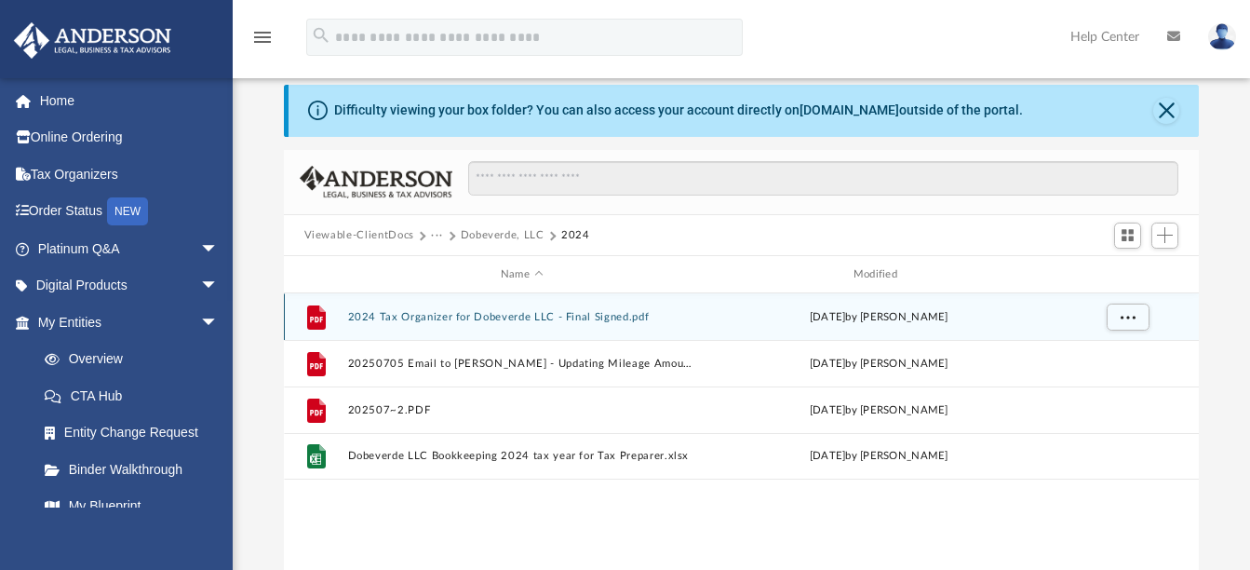
scroll to position [0, 0]
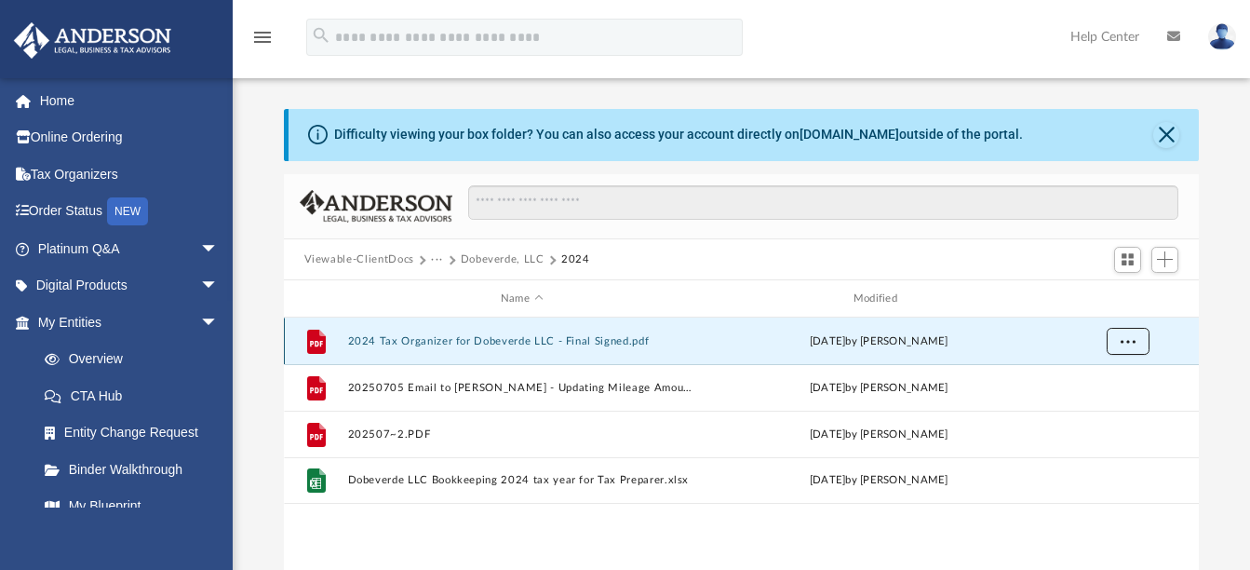
click at [1131, 343] on span "More options" at bounding box center [1127, 341] width 15 height 10
click at [1234, 304] on div "Difficulty viewing your box folder? You can also access your account directly o…" at bounding box center [741, 406] width 1017 height 595
click at [1165, 258] on span "Add" at bounding box center [1165, 259] width 16 height 16
click at [1124, 299] on li "Upload" at bounding box center [1139, 298] width 60 height 20
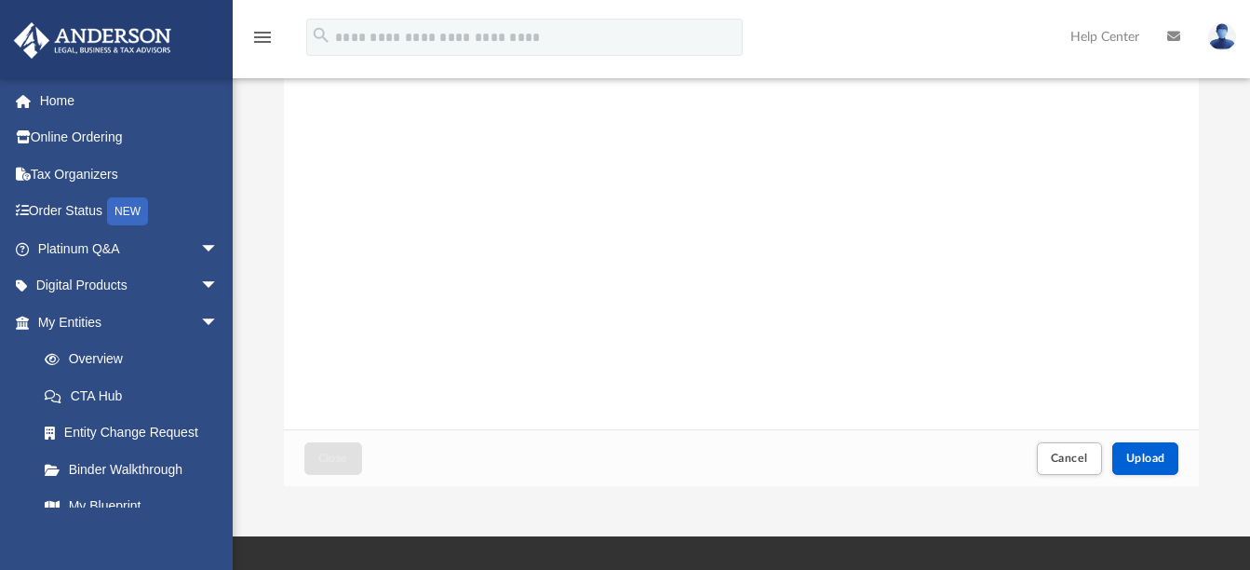
scroll to position [219, 0]
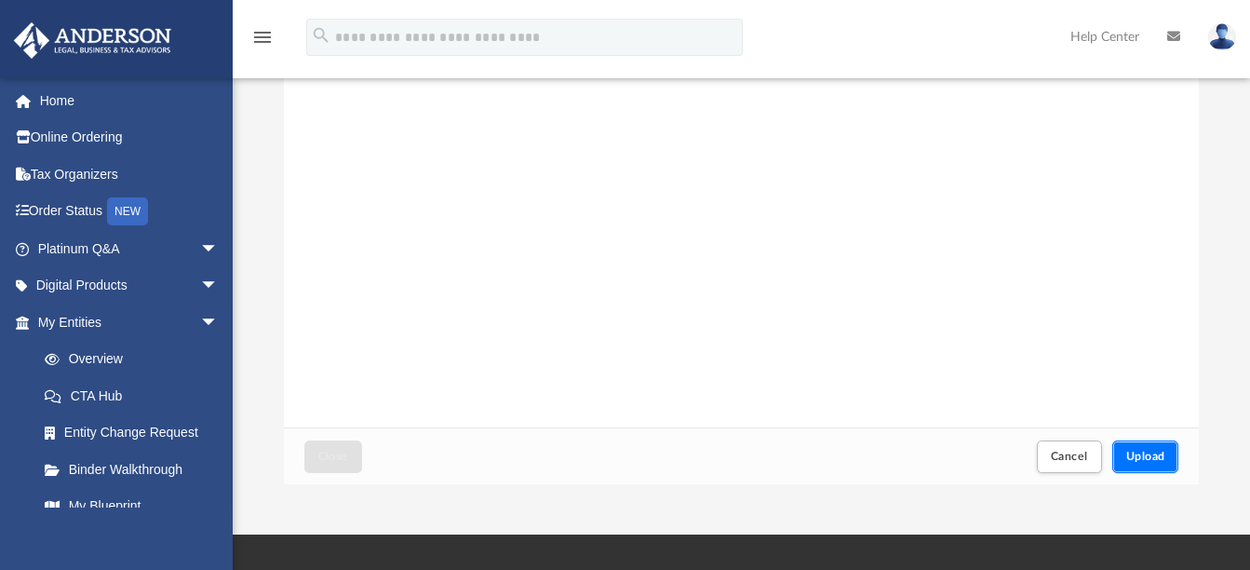
click at [1141, 453] on span "Upload" at bounding box center [1145, 456] width 39 height 11
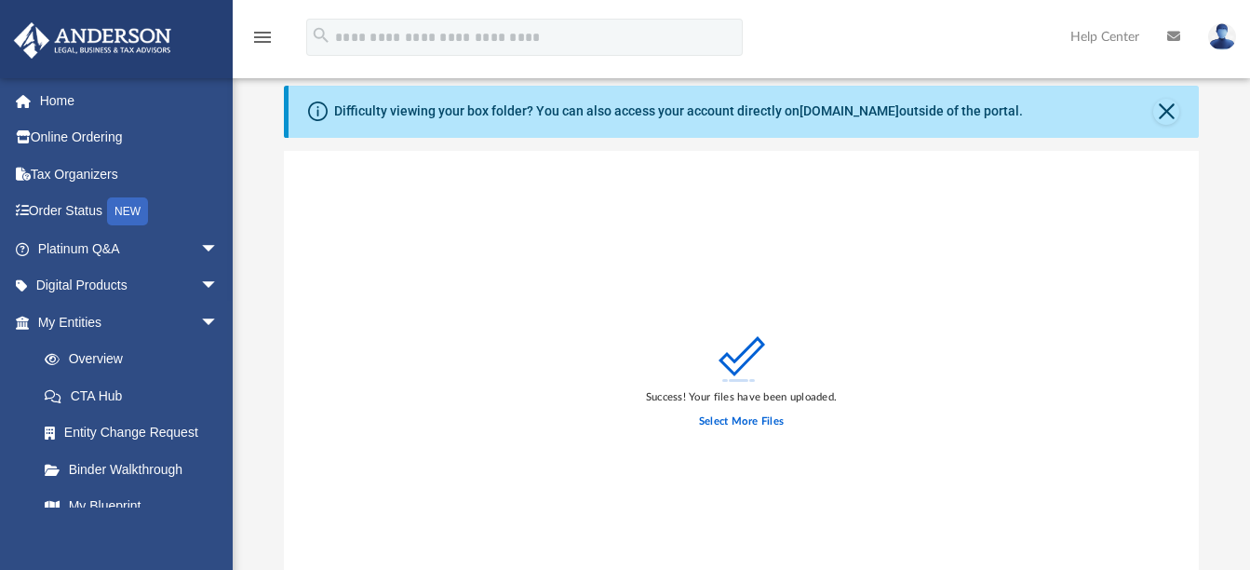
scroll to position [0, 0]
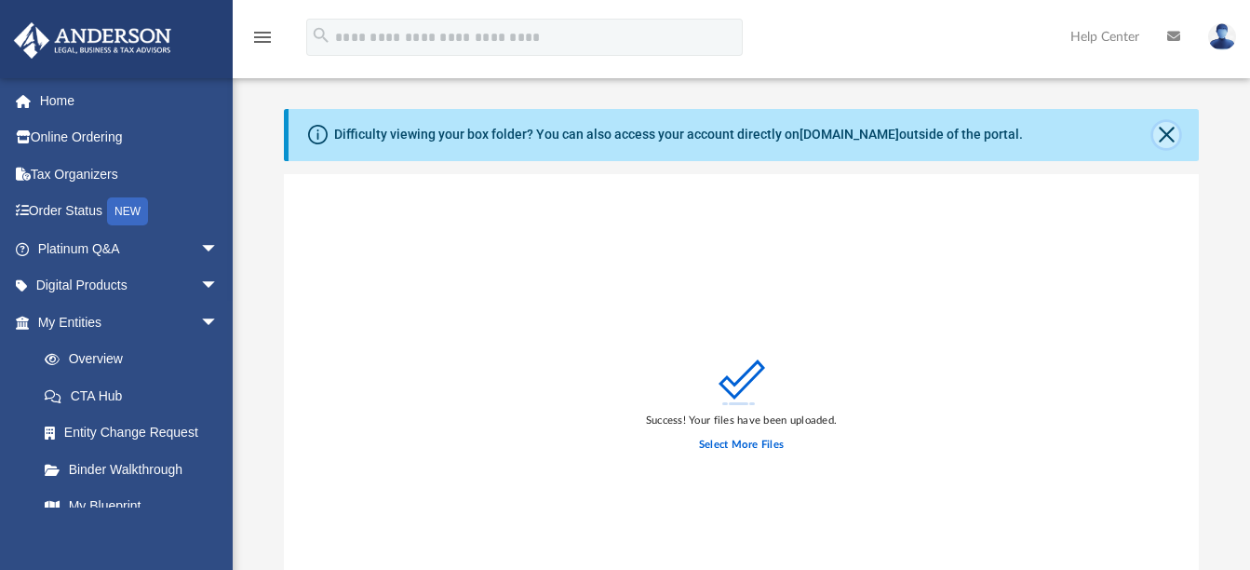
click at [1161, 134] on button "Close" at bounding box center [1166, 135] width 26 height 26
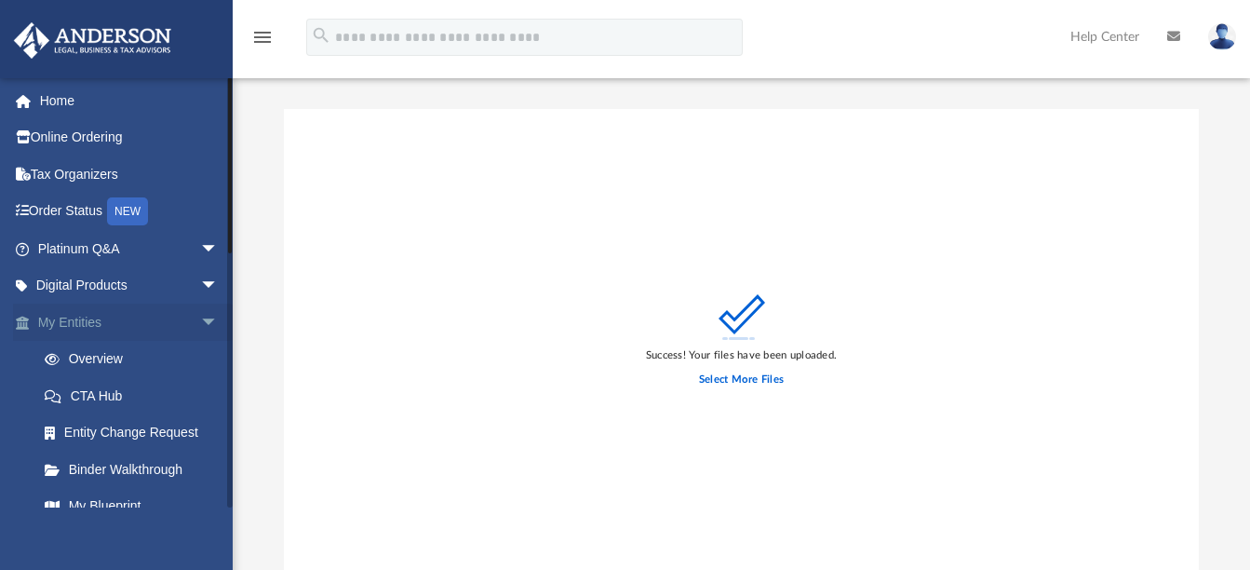
click at [200, 321] on span "arrow_drop_down" at bounding box center [218, 322] width 37 height 38
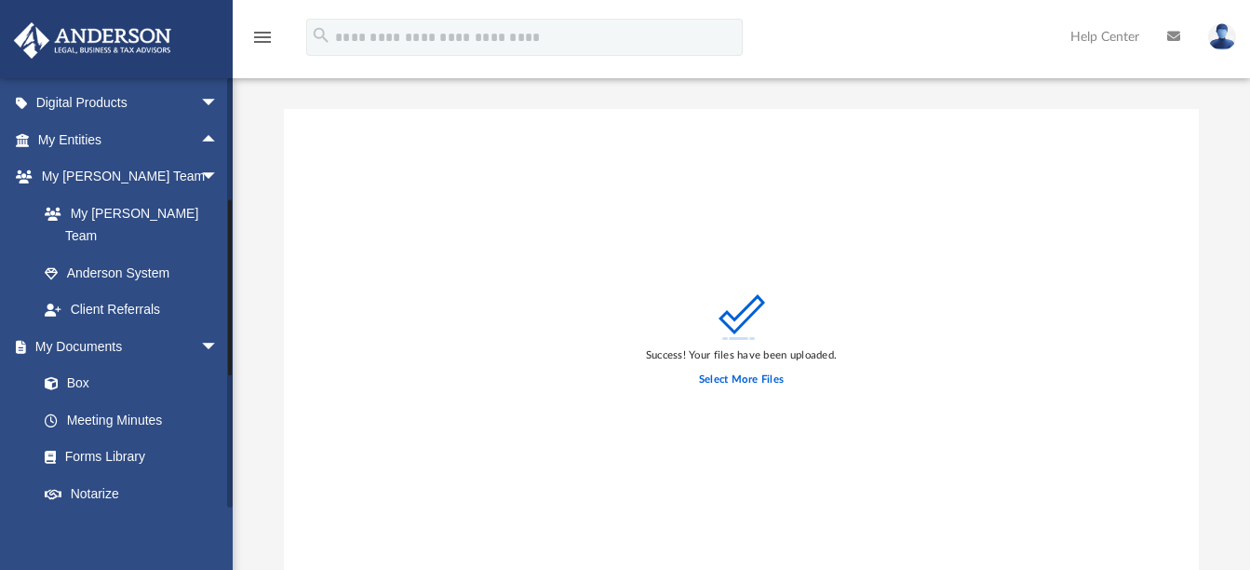
scroll to position [187, 0]
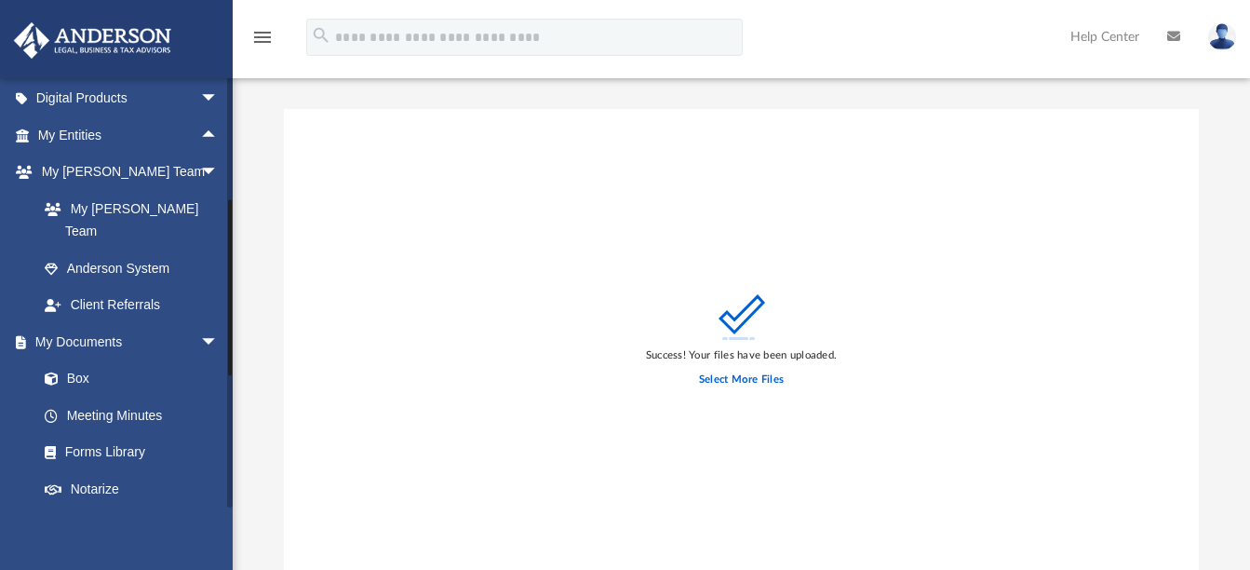
drag, startPoint x: 231, startPoint y: 247, endPoint x: 234, endPoint y: 369, distance: 122.0
click at [234, 369] on div "App mmilheim@asu.edu Sign Out christopherzebradesign@gmail.com Home Online Orde…" at bounding box center [625, 344] width 1250 height 588
click at [79, 360] on link "Box" at bounding box center [136, 378] width 221 height 37
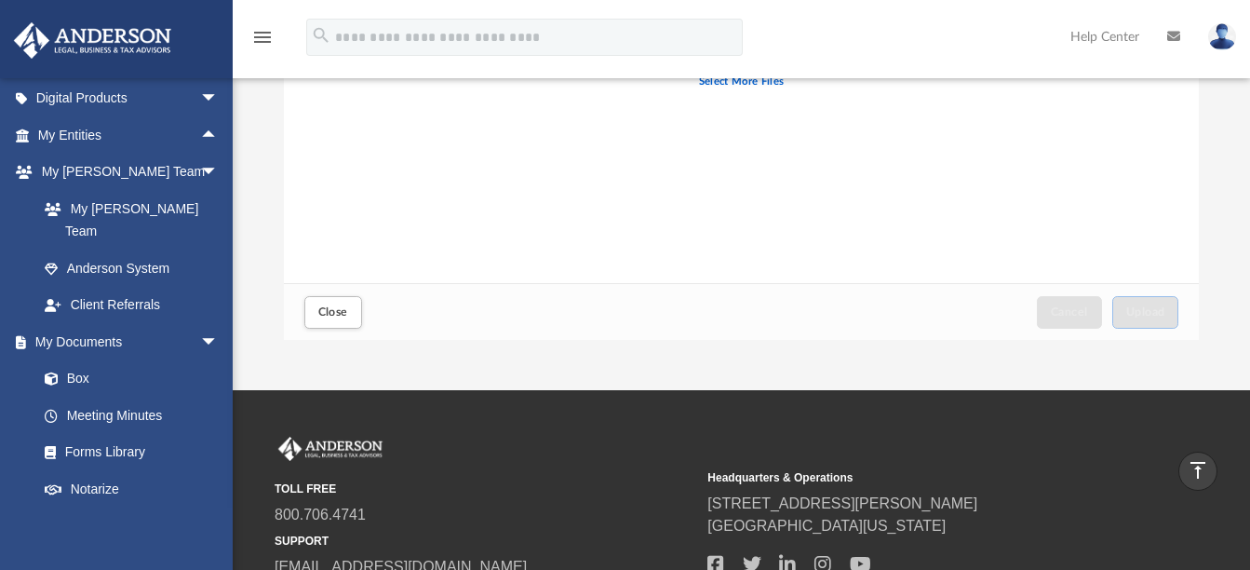
scroll to position [296, 0]
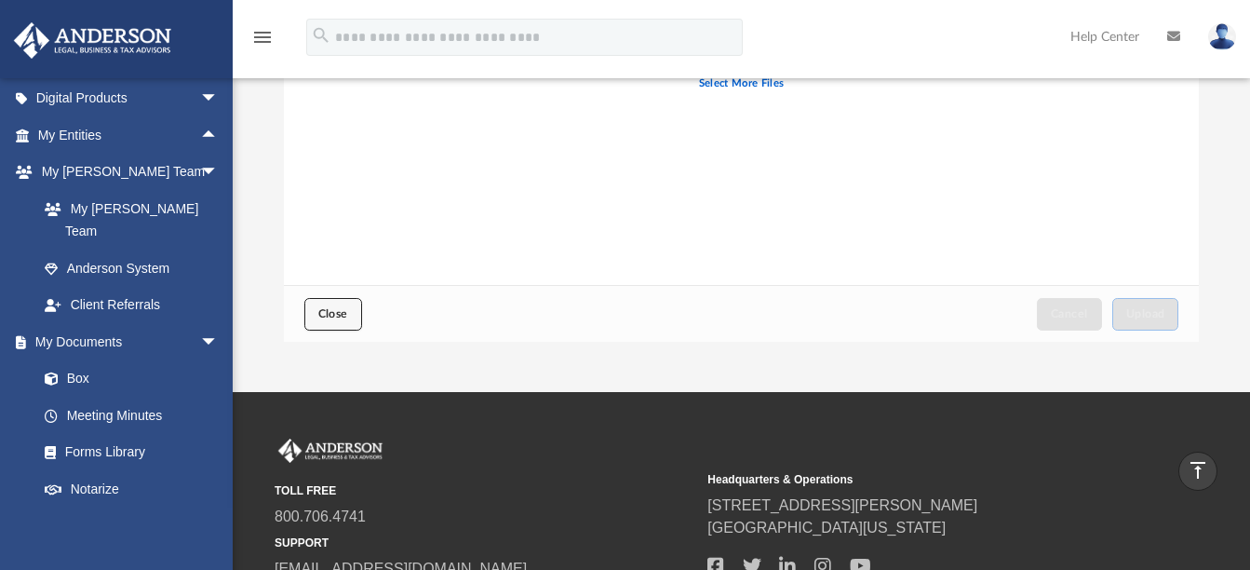
click at [341, 315] on span "Close" at bounding box center [333, 313] width 30 height 11
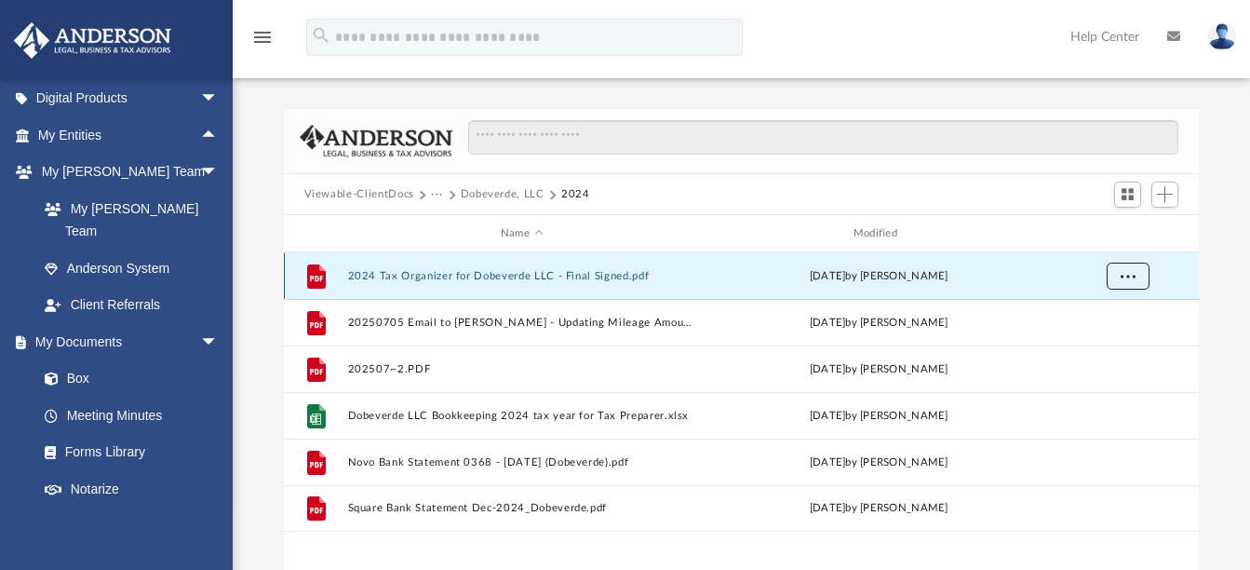
click at [1131, 280] on button "More options" at bounding box center [1127, 277] width 43 height 28
click at [1109, 339] on li "Download" at bounding box center [1111, 343] width 54 height 20
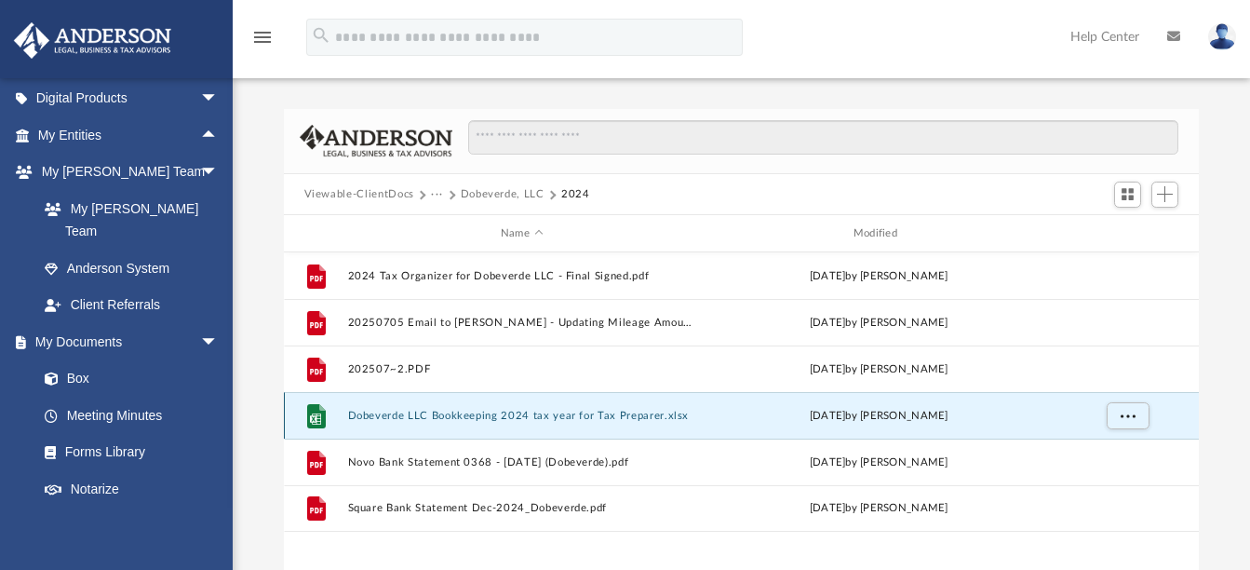
click at [533, 416] on button "Dobeverde LLC Bookkeeping 2024 tax year for Tax Preparer.xlsx" at bounding box center [521, 416] width 349 height 12
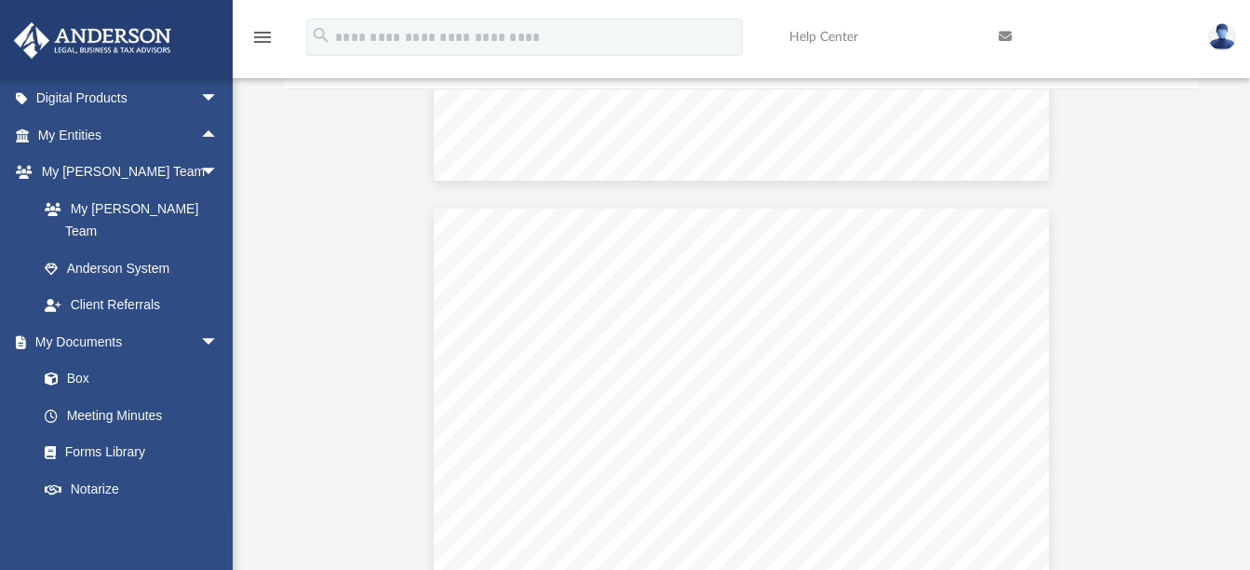
scroll to position [5461, 0]
